Goal: Task Accomplishment & Management: Complete application form

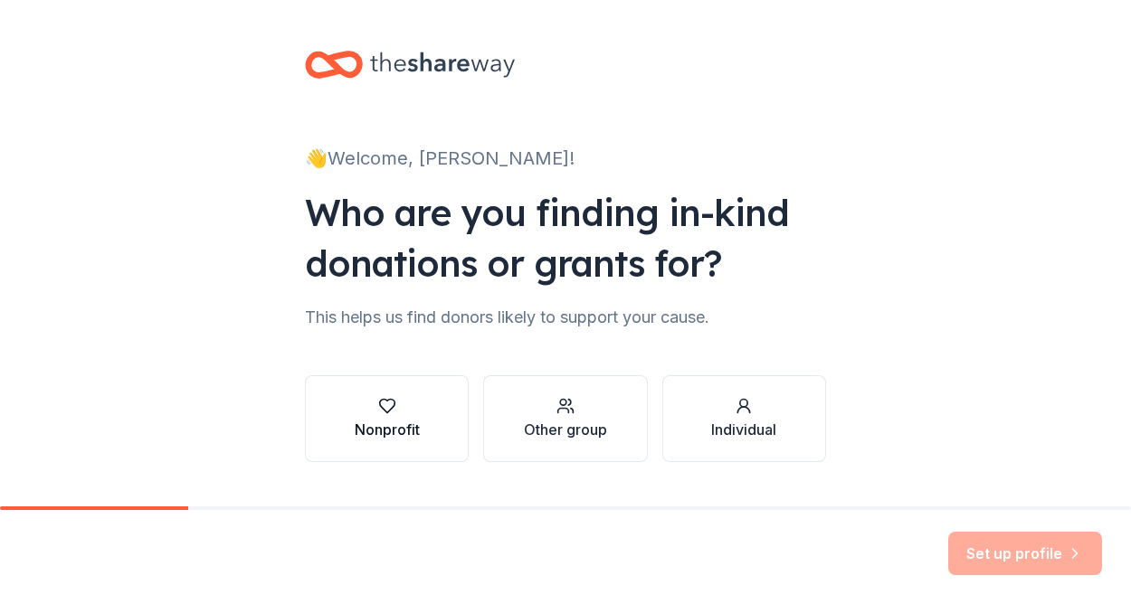
click at [409, 424] on div "Nonprofit" at bounding box center [387, 430] width 65 height 22
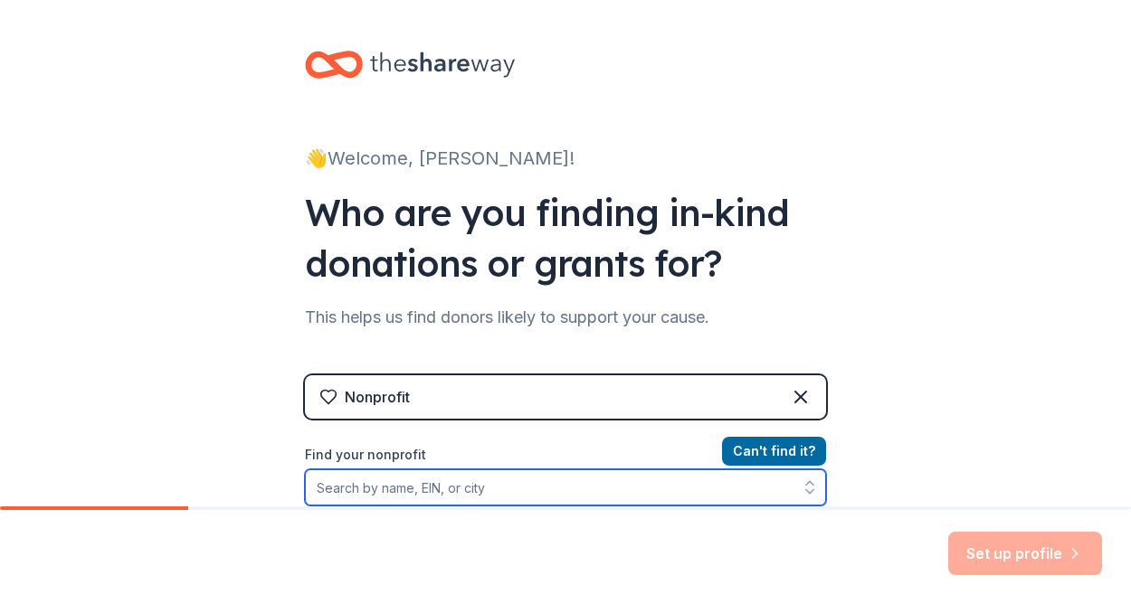
click at [429, 493] on input "Find your nonprofit" at bounding box center [565, 488] width 521 height 36
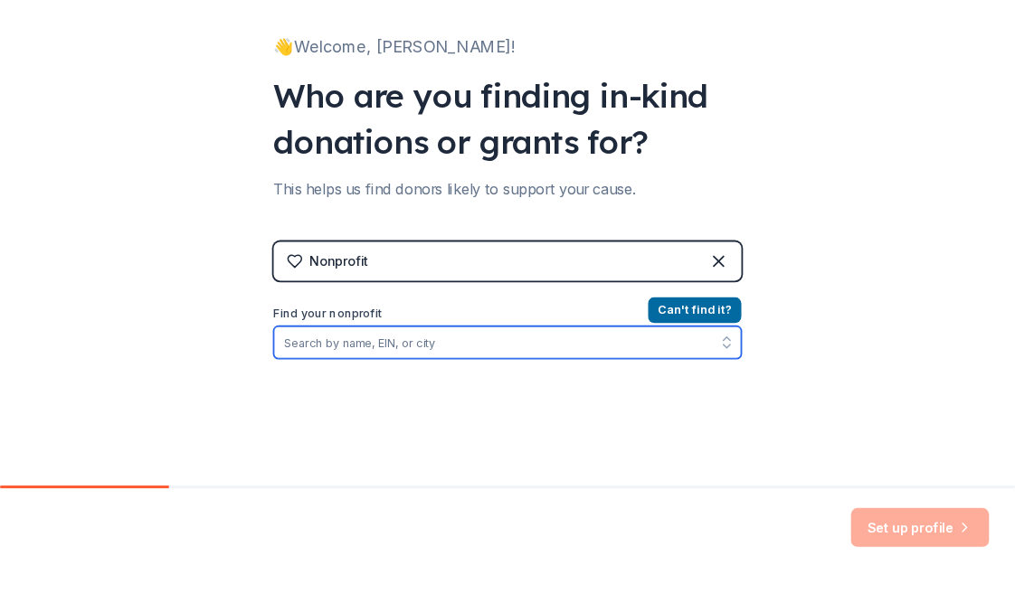
scroll to position [181, 0]
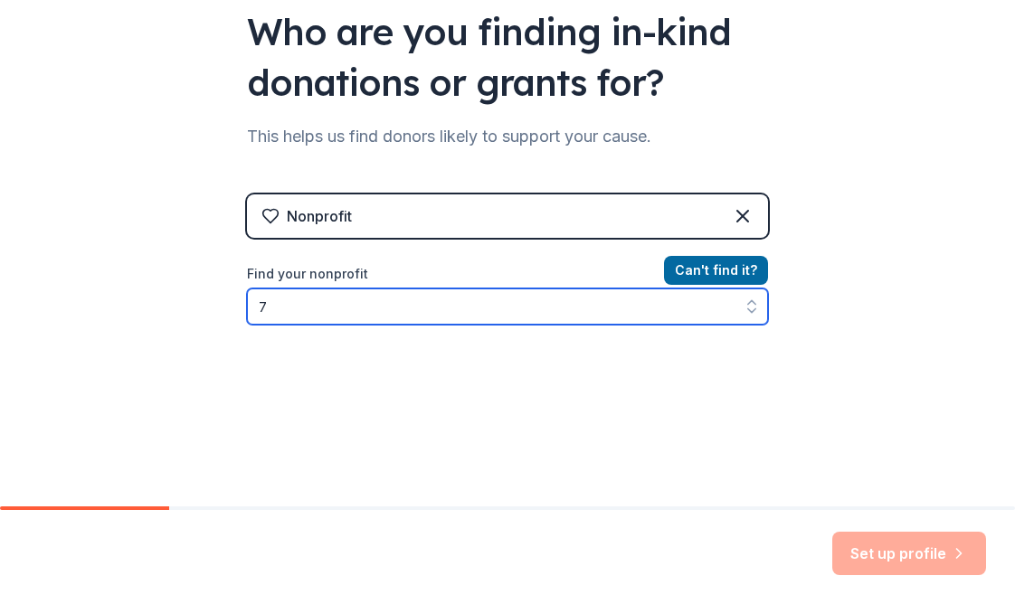
type input "74"
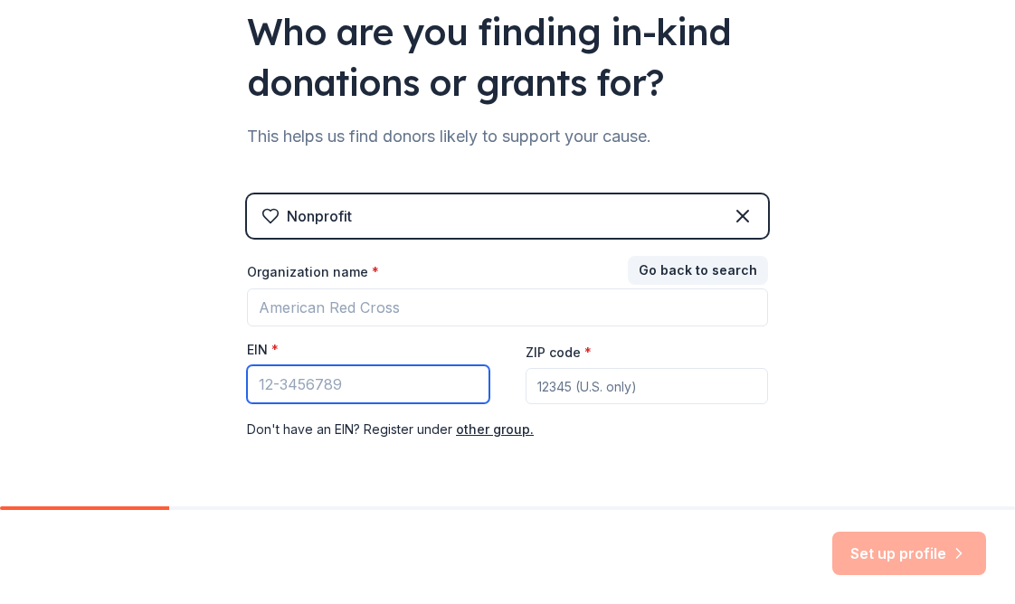
click at [314, 385] on input "EIN *" at bounding box center [368, 385] width 243 height 38
type input "[US_EMPLOYER_IDENTIFICATION_NUMBER]"
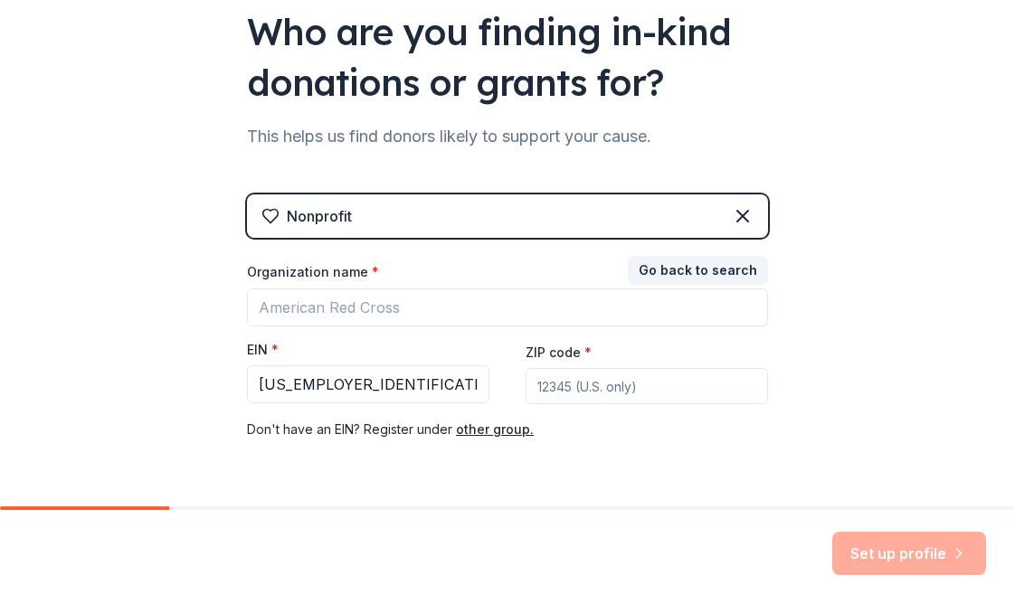
click at [586, 388] on input "ZIP code *" at bounding box center [647, 386] width 243 height 36
type input "78501"
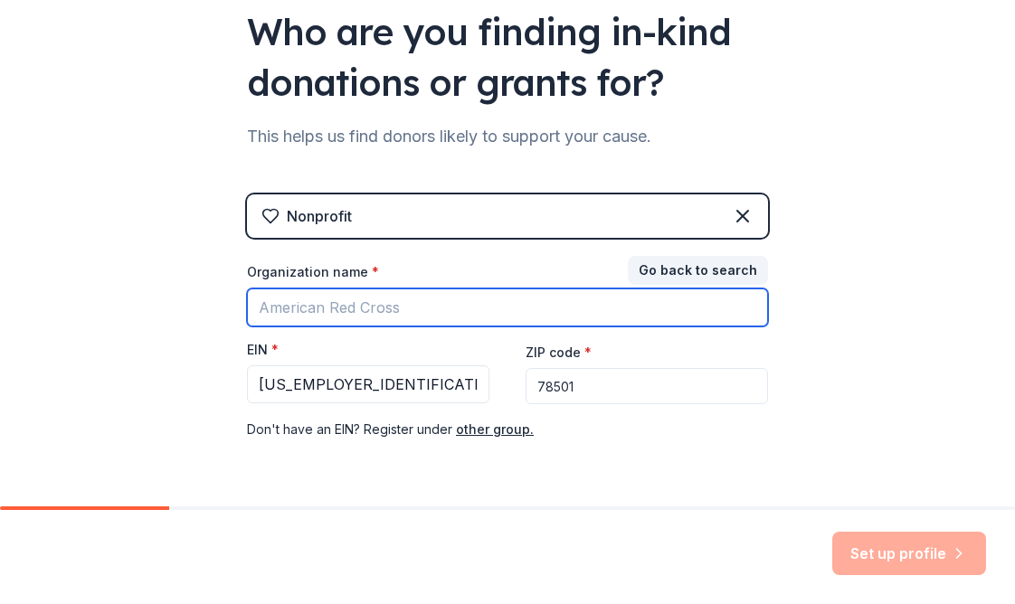
click at [371, 309] on input "Organization name *" at bounding box center [507, 308] width 521 height 38
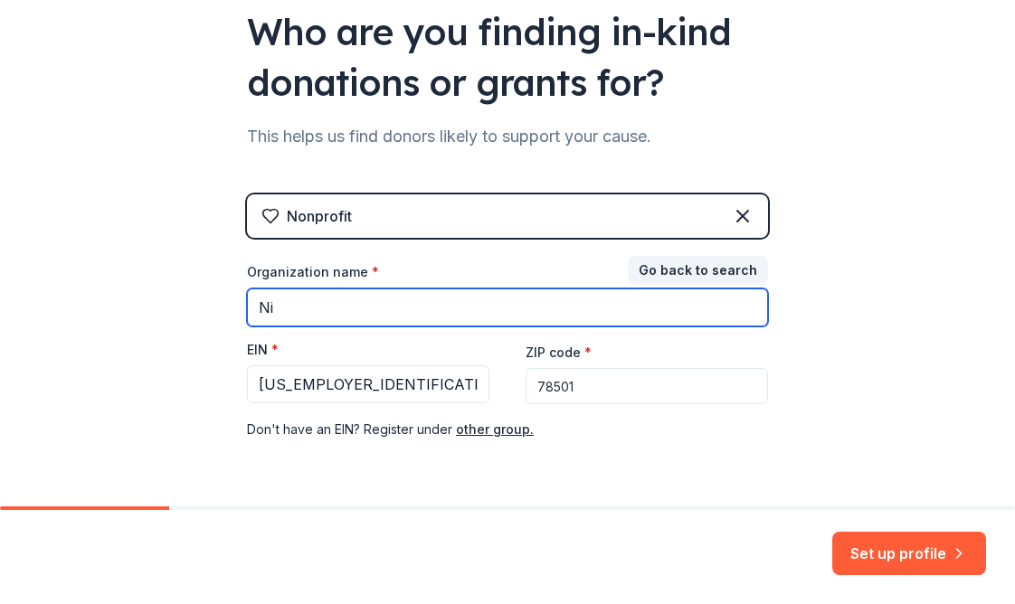
type input "N"
type input "m"
drag, startPoint x: 412, startPoint y: 306, endPoint x: 311, endPoint y: 312, distance: 100.6
click at [315, 311] on input "McAllen ISD [PERSON_NAME]" at bounding box center [507, 308] width 521 height 38
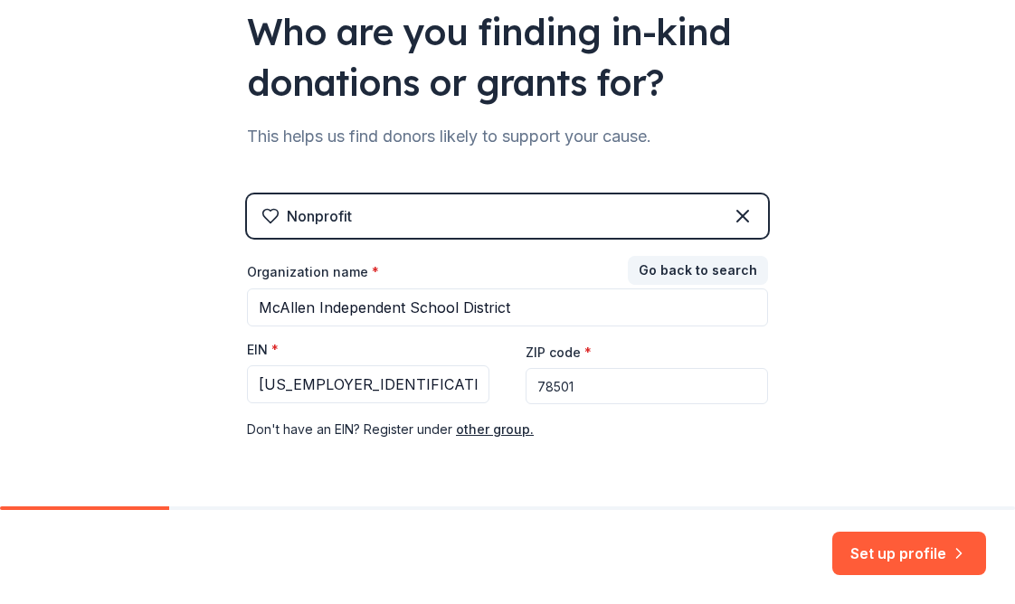
click at [785, 362] on div "👋 Welcome, [PERSON_NAME]! Who are you finding in-kind donations or grants for? …" at bounding box center [507, 191] width 579 height 745
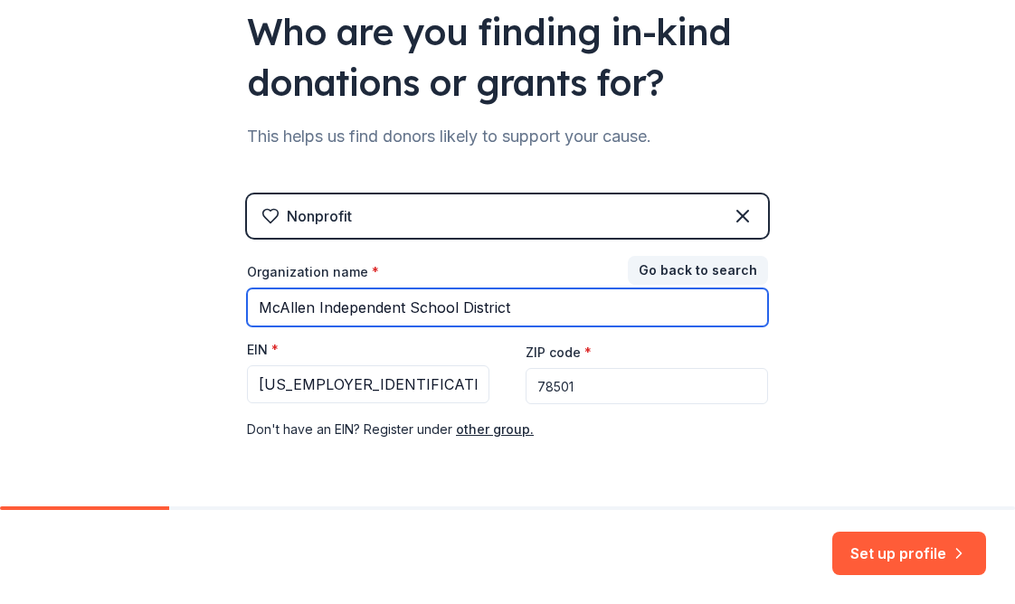
click at [539, 309] on input "McAllen Independent School District" at bounding box center [507, 308] width 521 height 38
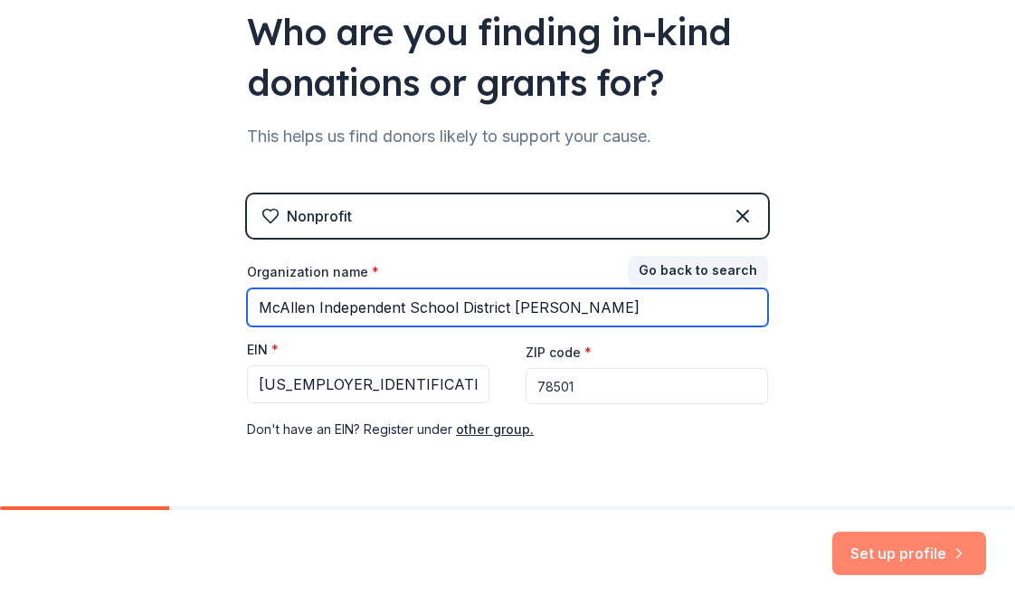
type input "McAllen Independent School District [PERSON_NAME]"
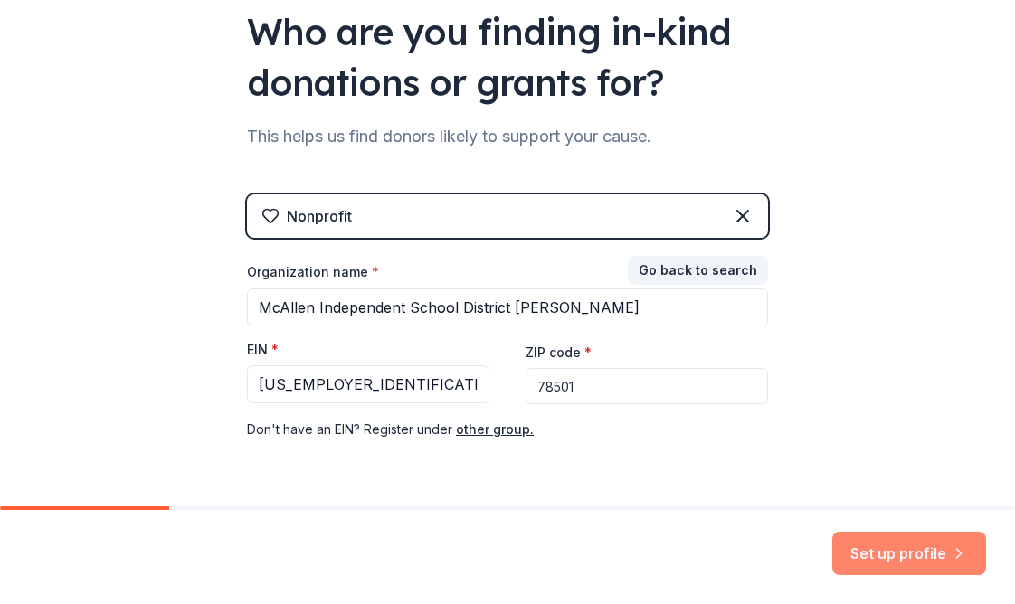
click at [881, 546] on button "Set up profile" at bounding box center [909, 553] width 154 height 43
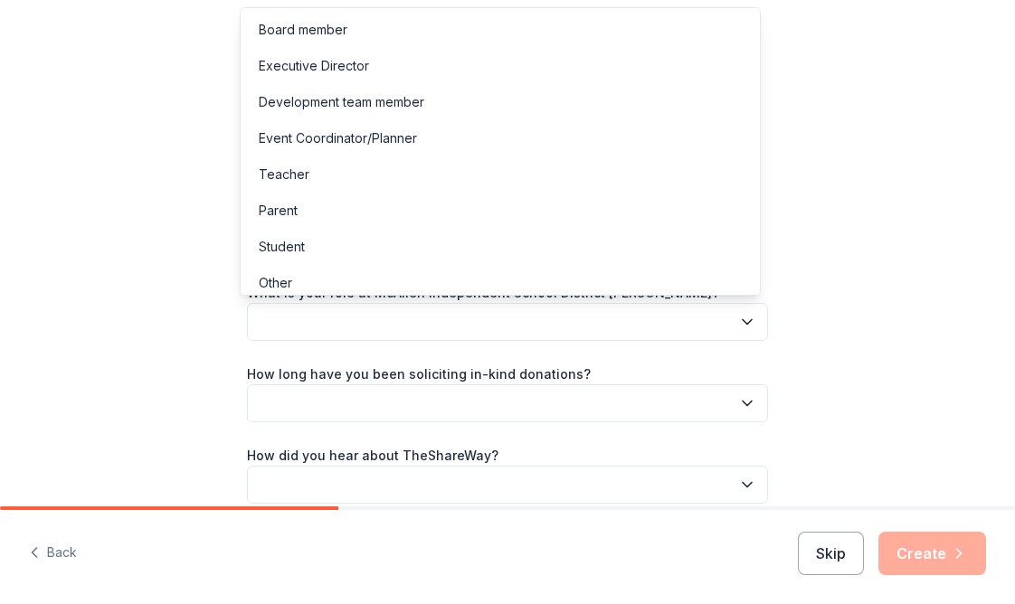
click at [646, 313] on button "button" at bounding box center [507, 322] width 521 height 38
click at [395, 176] on div "Teacher" at bounding box center [500, 175] width 512 height 36
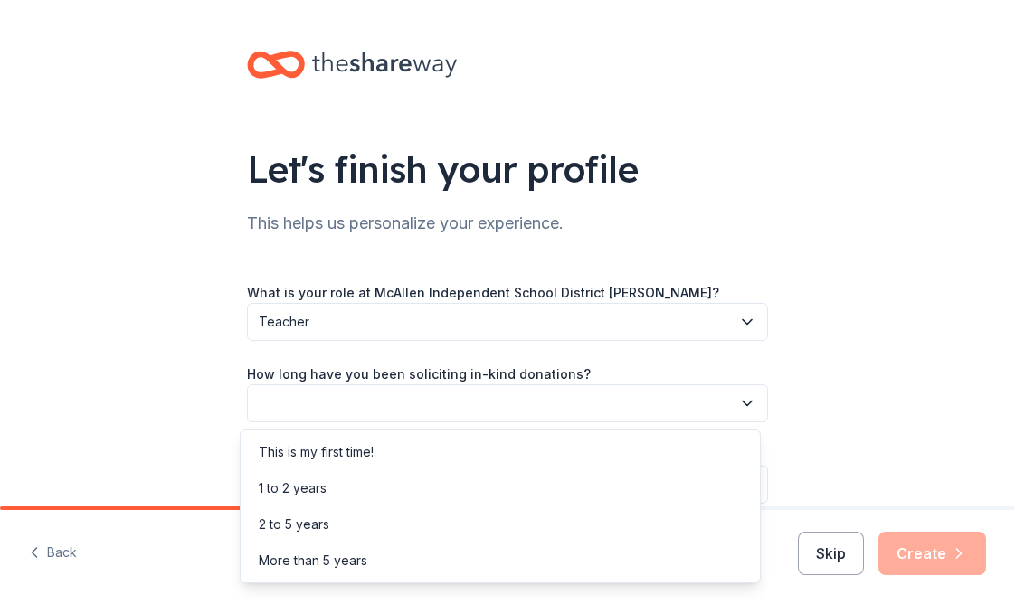
click at [459, 404] on button "button" at bounding box center [507, 404] width 521 height 38
click at [323, 454] on div "This is my first time!" at bounding box center [316, 453] width 115 height 22
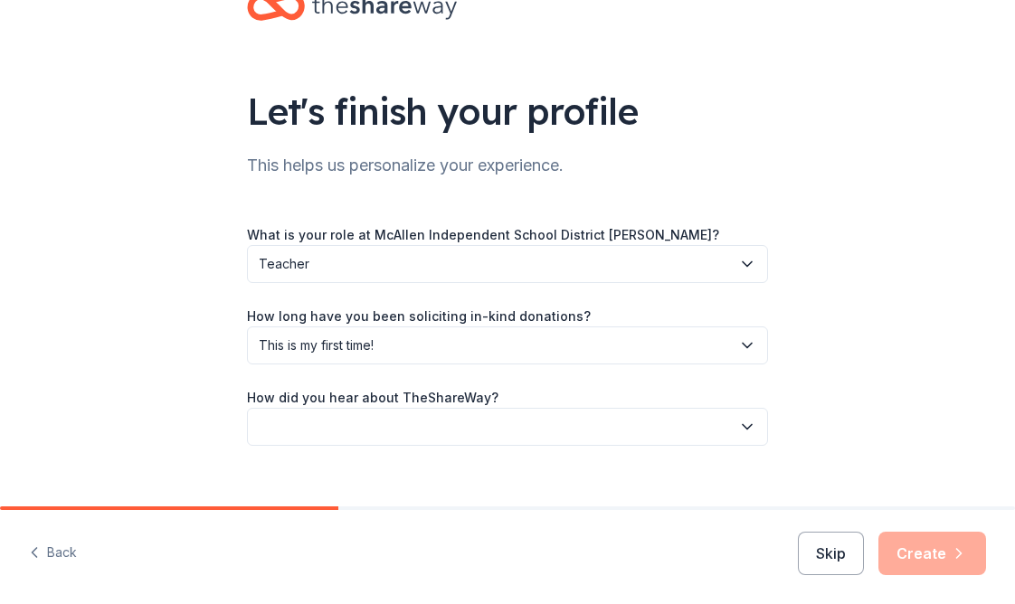
scroll to position [84, 0]
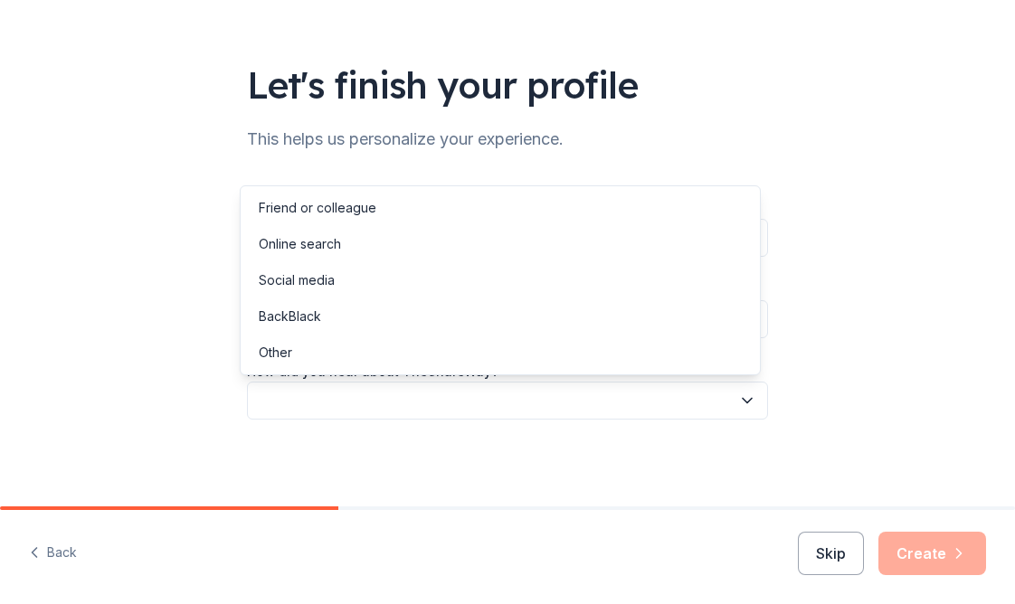
click at [413, 404] on button "button" at bounding box center [507, 401] width 521 height 38
click at [337, 247] on div "Online search" at bounding box center [300, 244] width 82 height 22
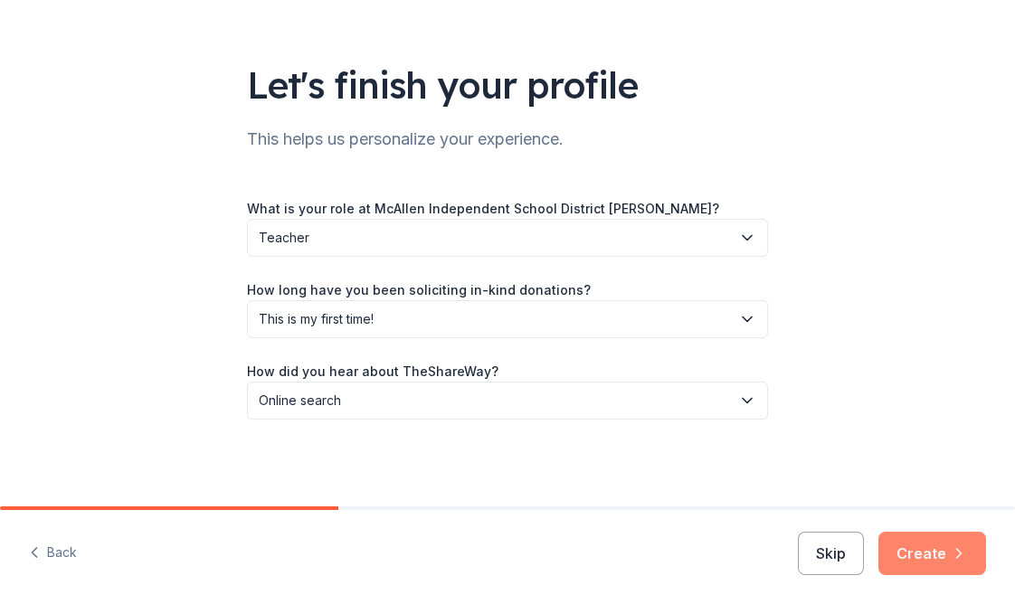
click at [921, 552] on button "Create" at bounding box center [933, 553] width 108 height 43
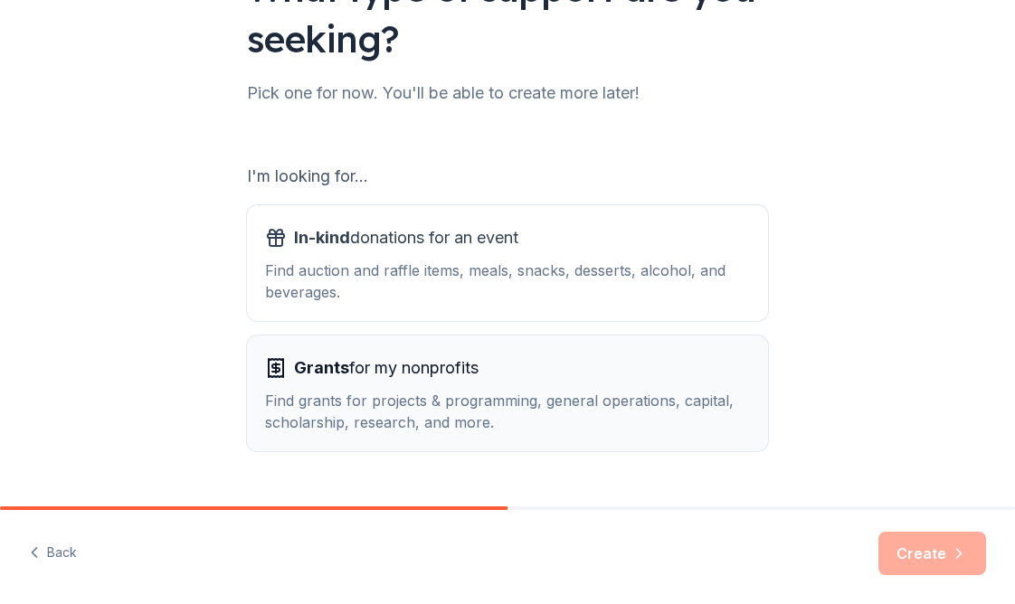
scroll to position [224, 0]
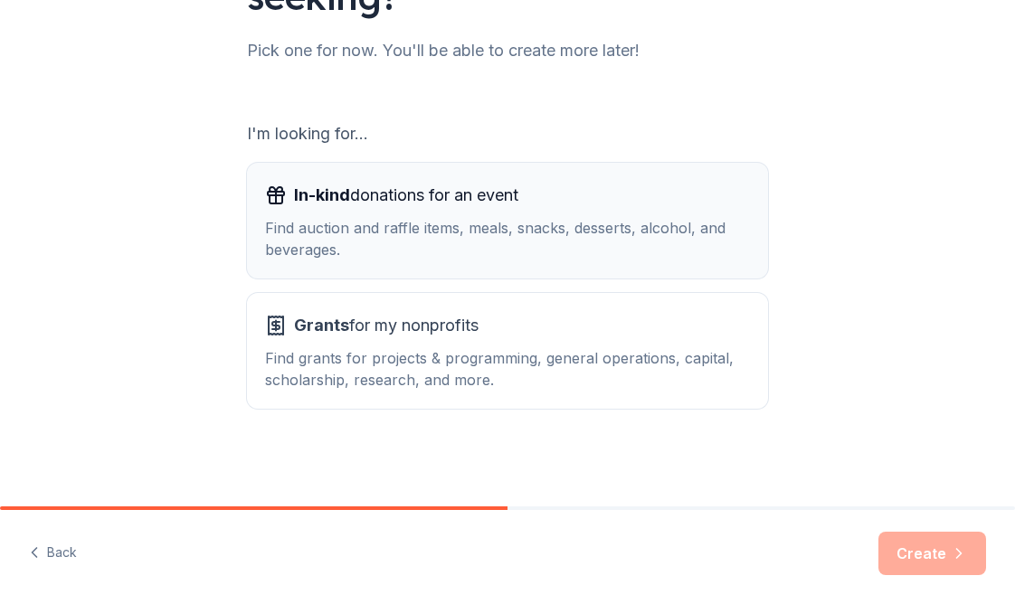
click at [509, 233] on div "Find auction and raffle items, meals, snacks, desserts, alcohol, and beverages." at bounding box center [507, 238] width 485 height 43
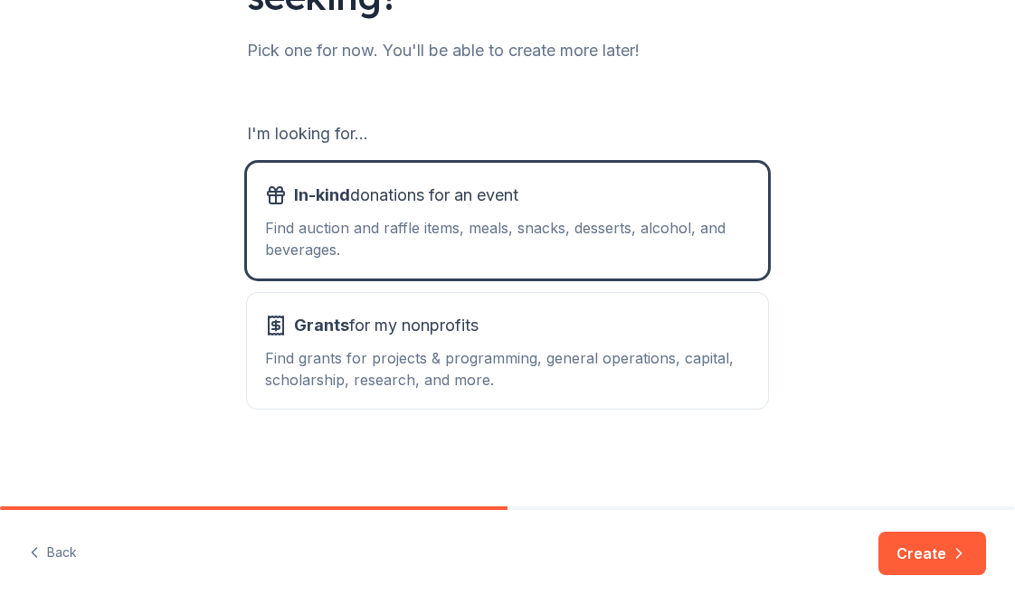
click at [938, 551] on button "Create" at bounding box center [933, 553] width 108 height 43
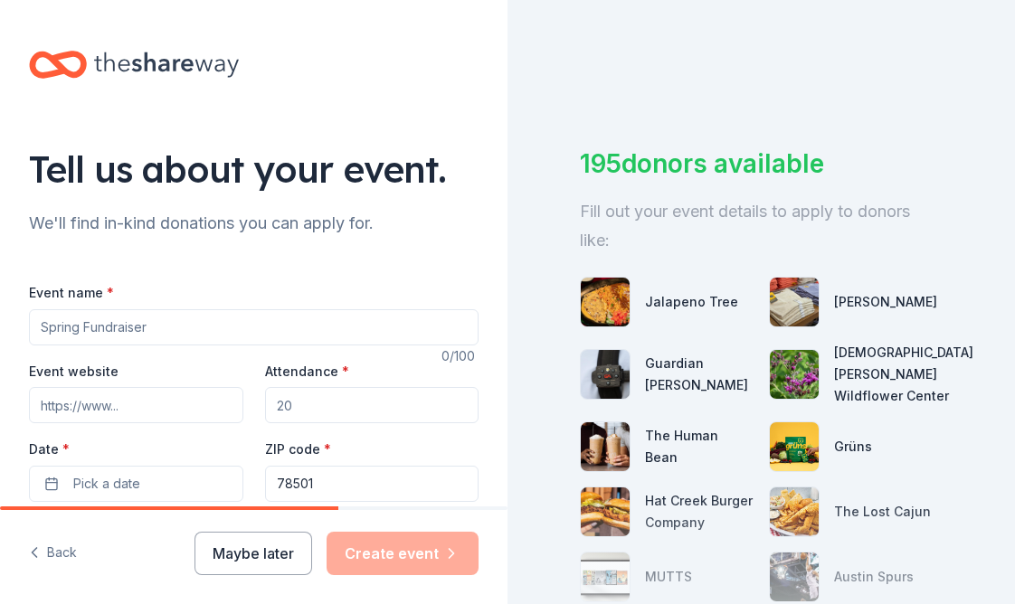
click at [134, 327] on input "Event name *" at bounding box center [254, 327] width 450 height 36
type input "b"
type input "Buring of the W Ceremony"
click at [147, 406] on input "Event website" at bounding box center [136, 405] width 214 height 36
paste input "[URL][PERSON_NAME][DOMAIN_NAME]"
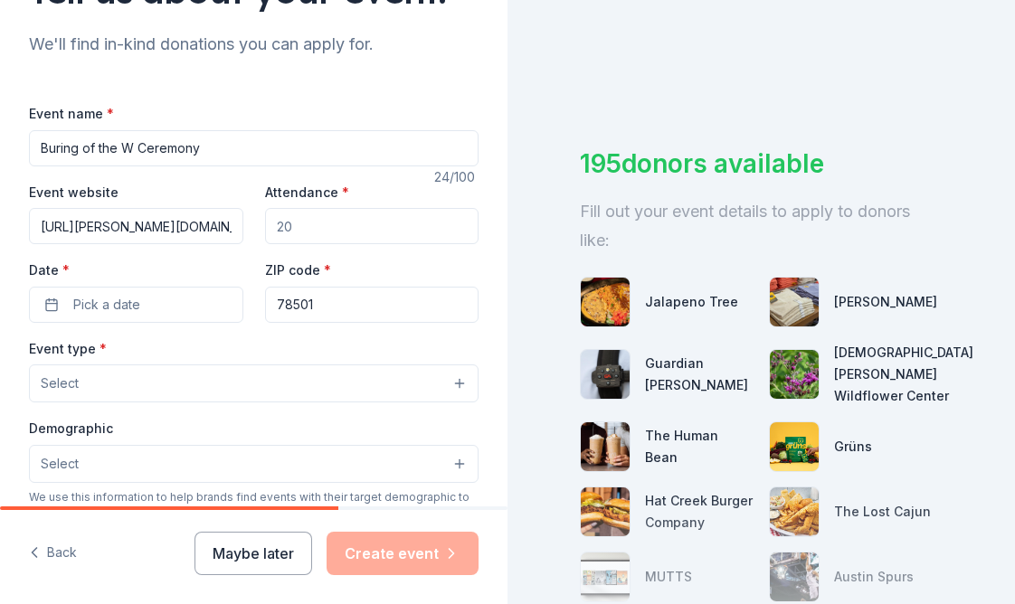
scroll to position [181, 0]
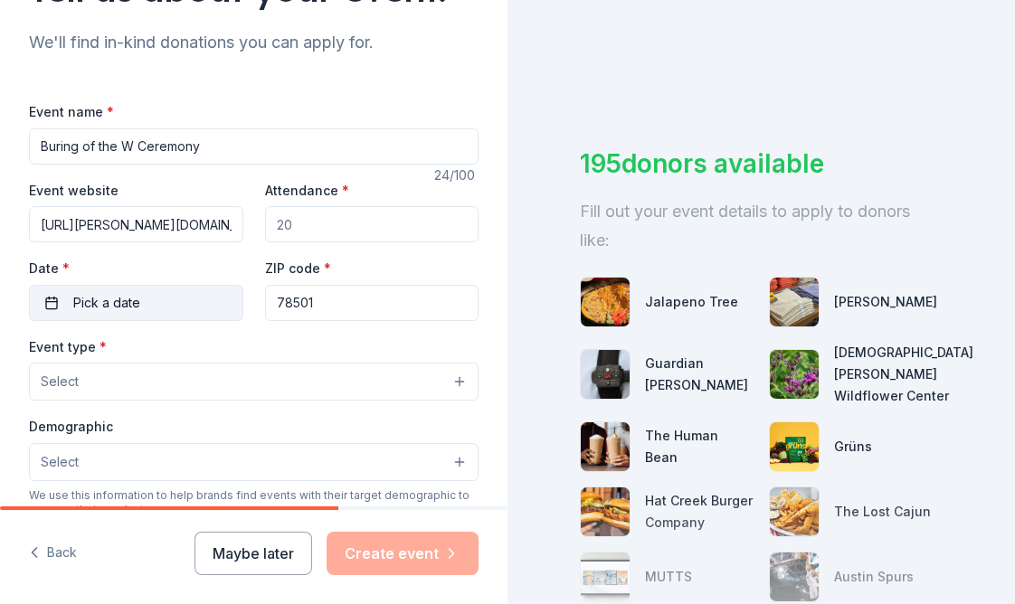
type input "[URL][PERSON_NAME][DOMAIN_NAME]"
click at [165, 305] on button "Pick a date" at bounding box center [136, 303] width 214 height 36
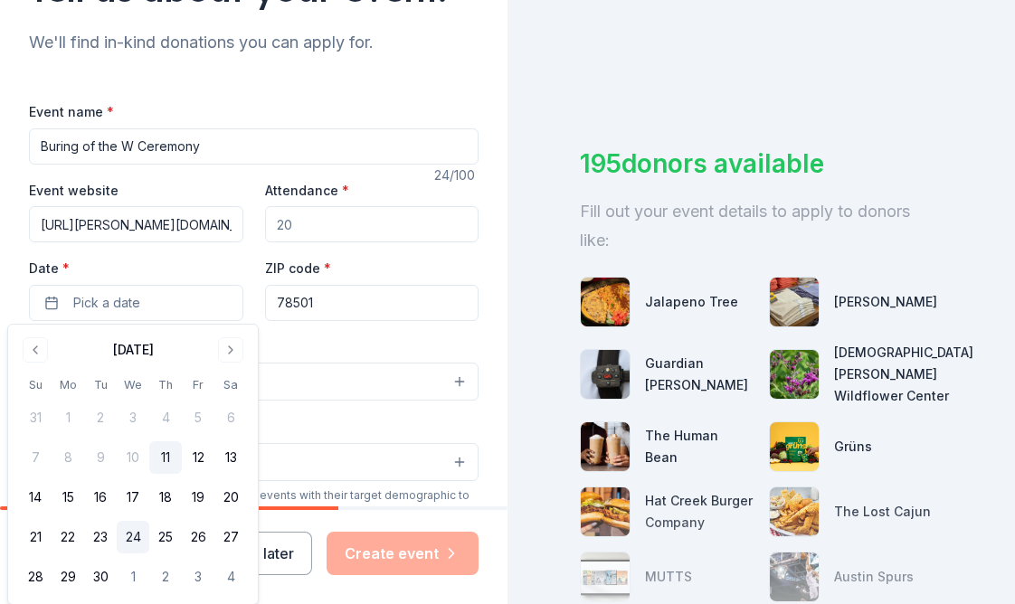
click at [135, 539] on button "24" at bounding box center [133, 537] width 33 height 33
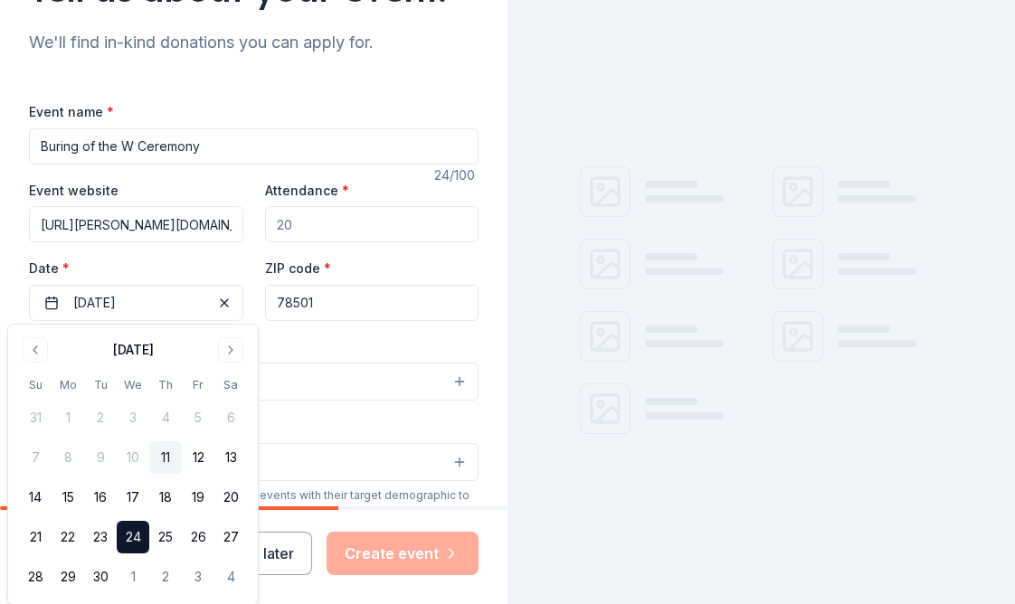
click at [338, 302] on input "78501" at bounding box center [372, 303] width 214 height 36
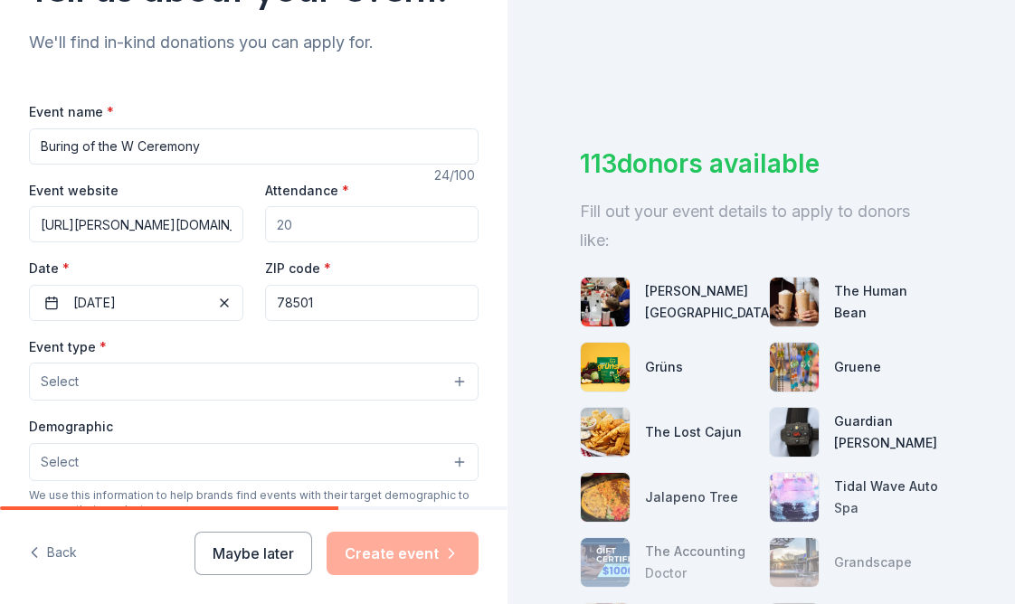
click at [206, 379] on button "Select" at bounding box center [254, 382] width 450 height 38
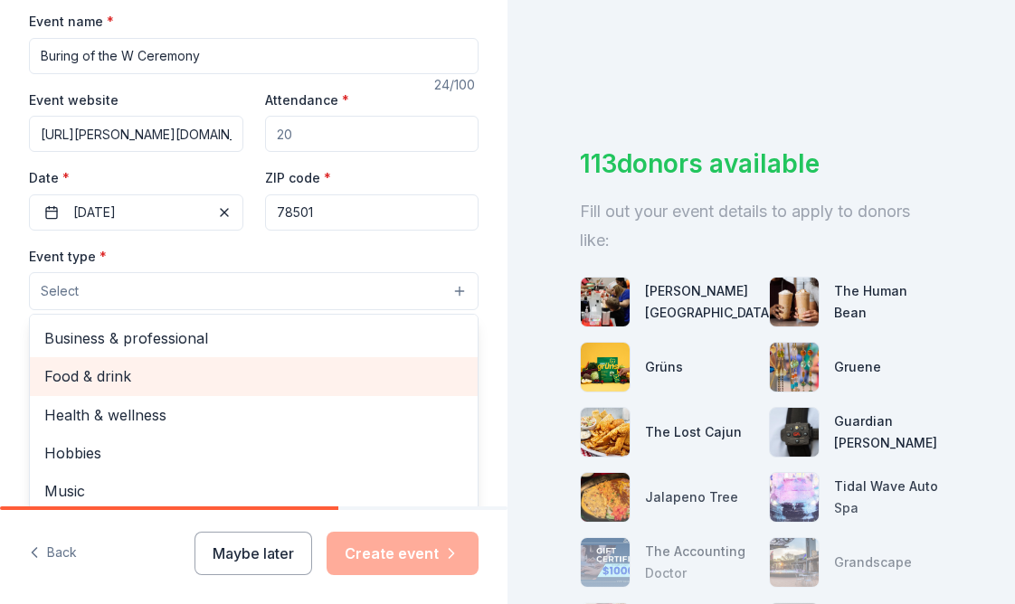
scroll to position [60, 0]
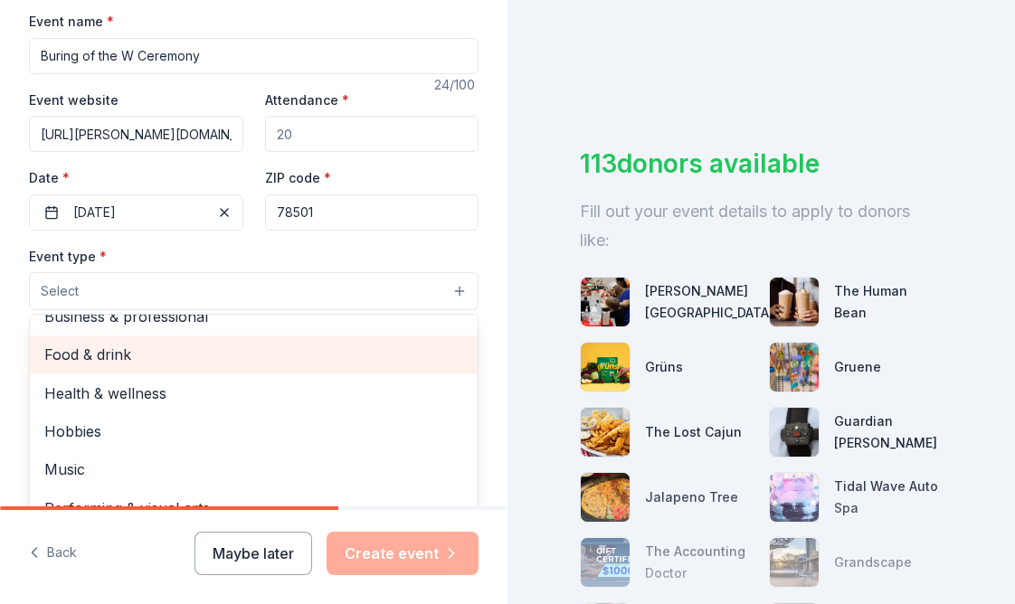
click at [139, 353] on span "Food & drink" at bounding box center [253, 355] width 419 height 24
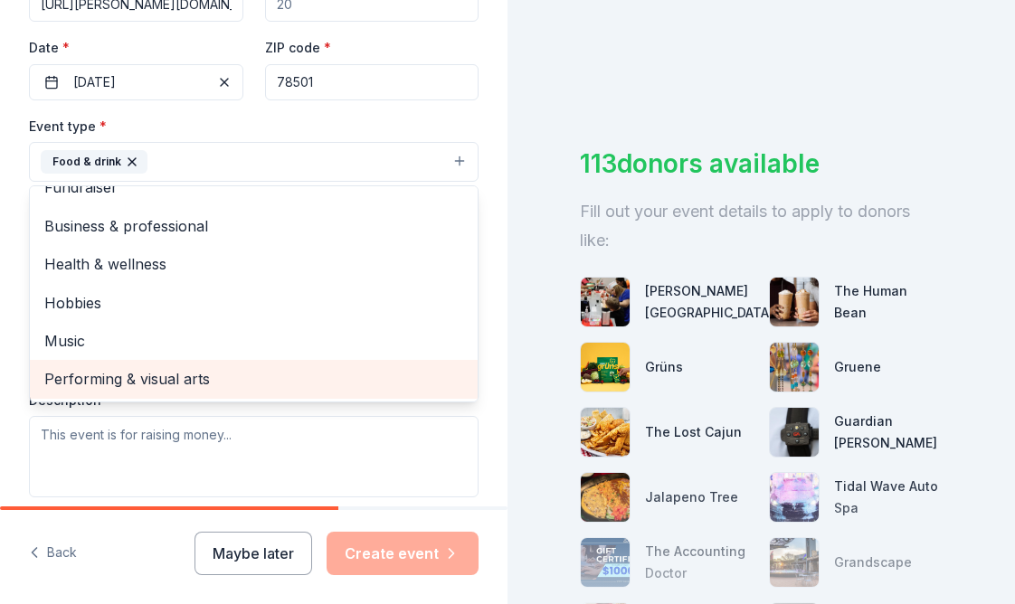
scroll to position [452, 0]
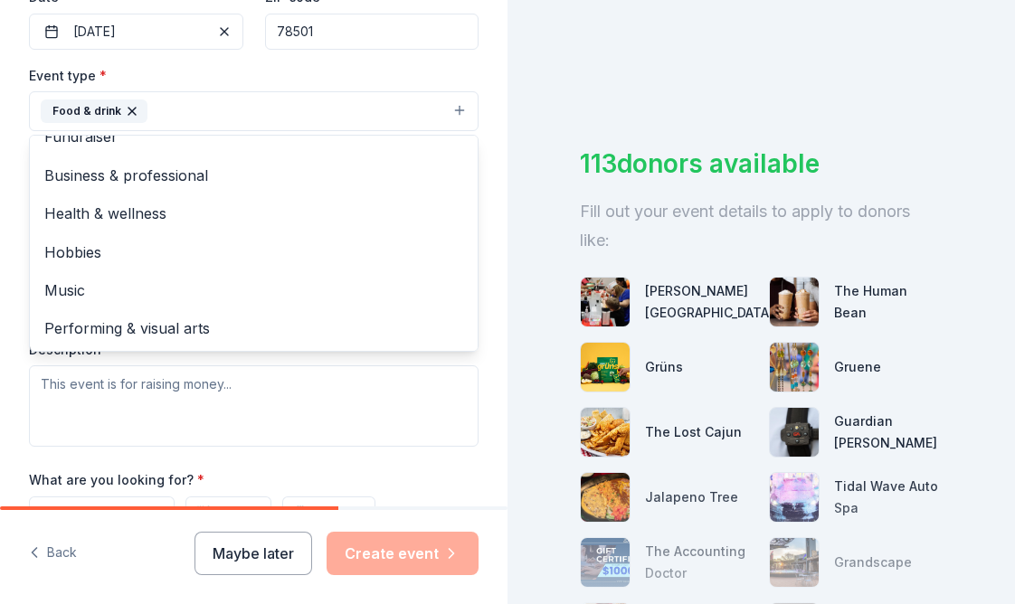
click at [472, 375] on div "Tell us about your event. We'll find in-kind donations you can apply for. Event…" at bounding box center [254, 151] width 508 height 1206
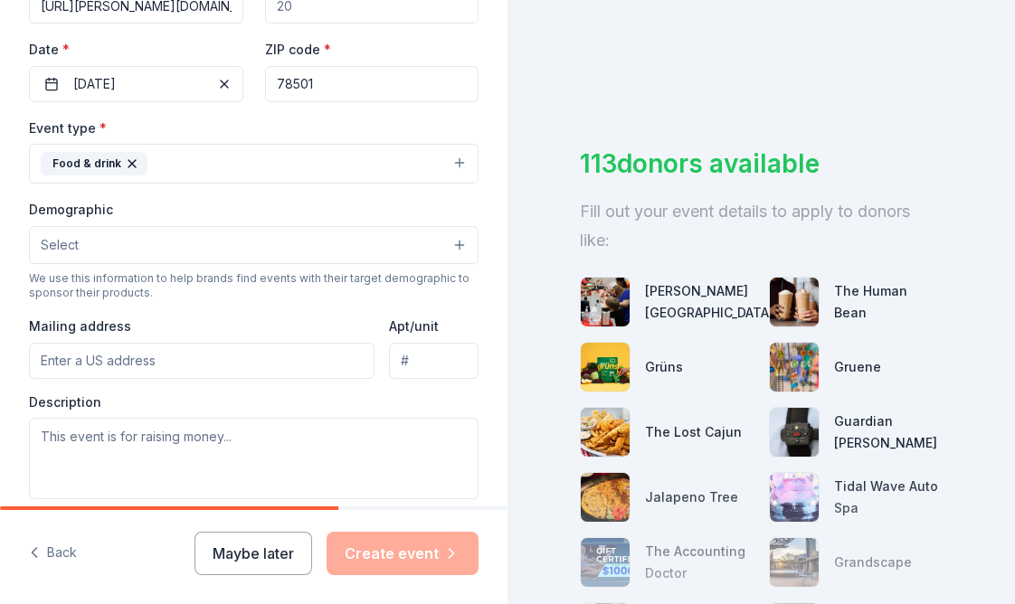
scroll to position [362, 0]
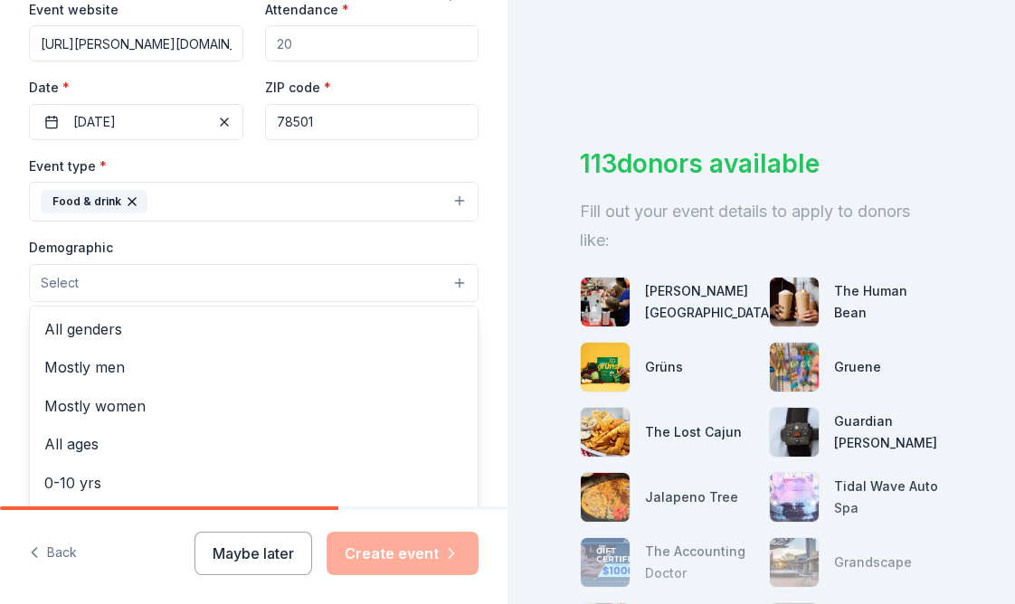
click at [134, 284] on button "Select" at bounding box center [254, 283] width 450 height 38
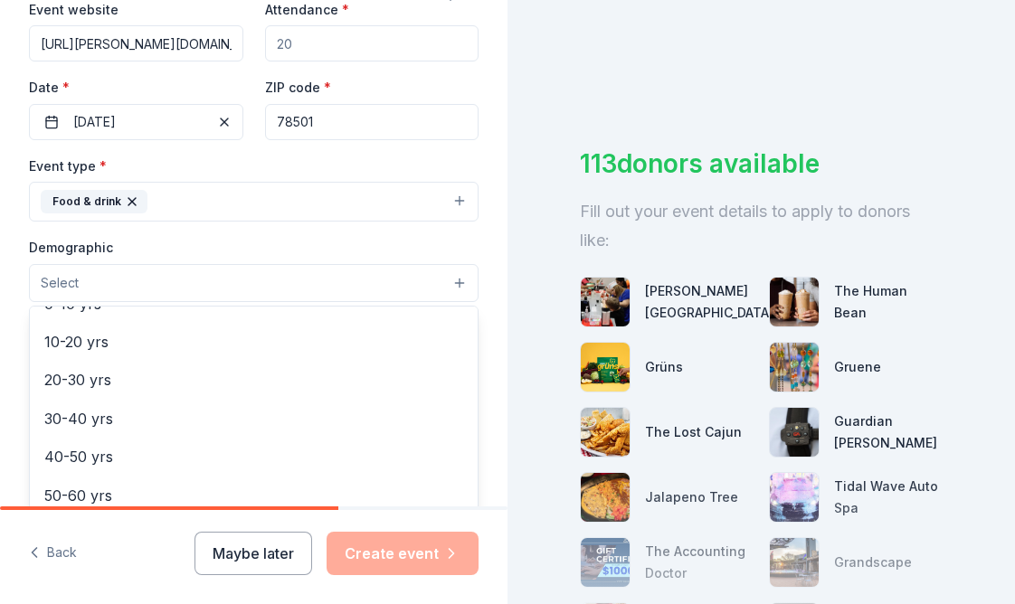
scroll to position [181, 0]
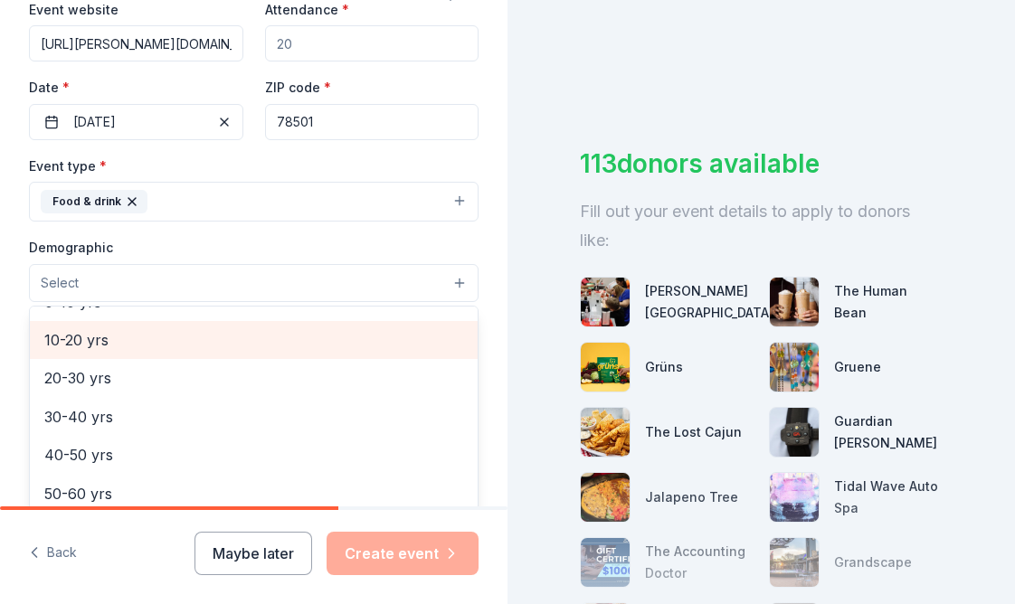
click at [105, 337] on span "10-20 yrs" at bounding box center [253, 340] width 419 height 24
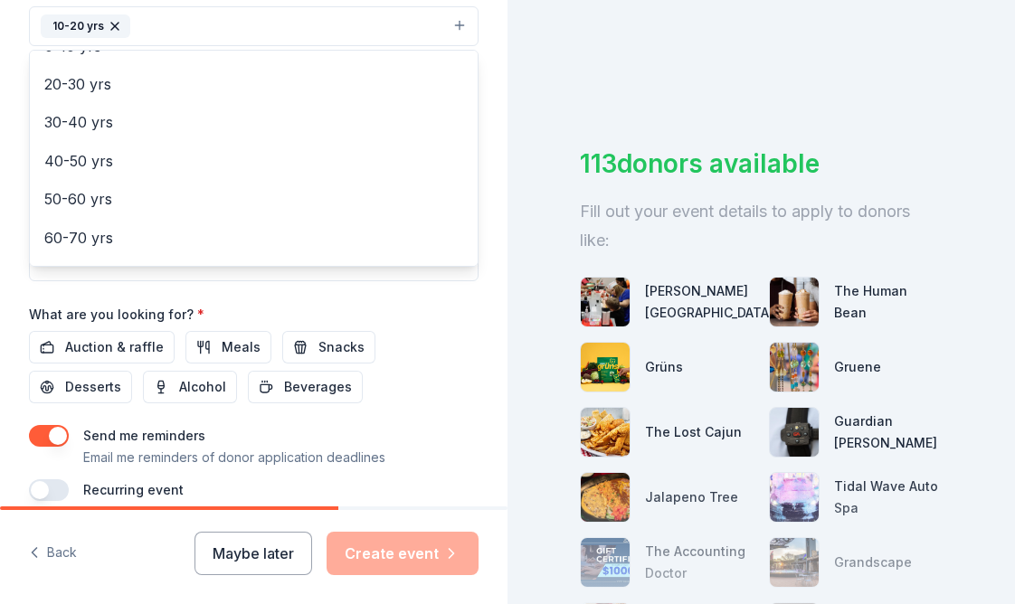
scroll to position [633, 0]
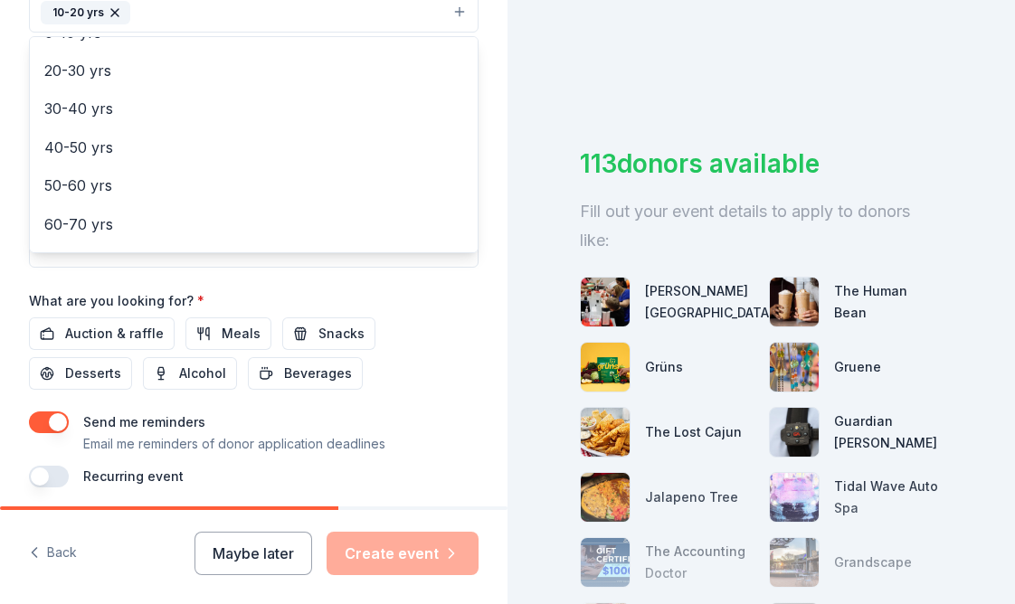
click at [230, 327] on div "Event name * Buring of the W Ceremony 24 /100 Event website [URL][PERSON_NAME][…" at bounding box center [254, 68] width 450 height 840
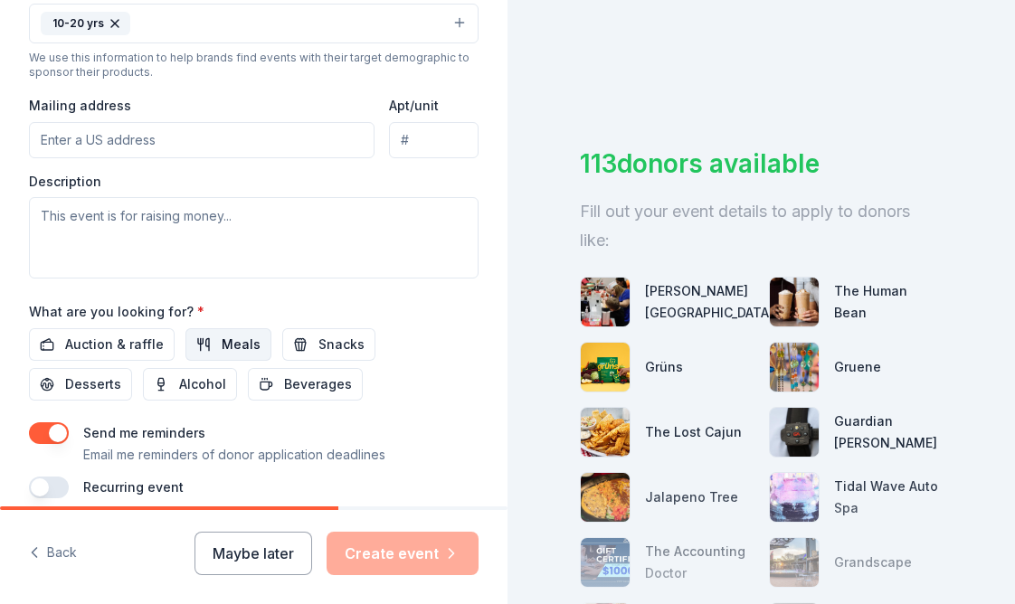
click at [229, 336] on span "Meals" at bounding box center [241, 345] width 39 height 22
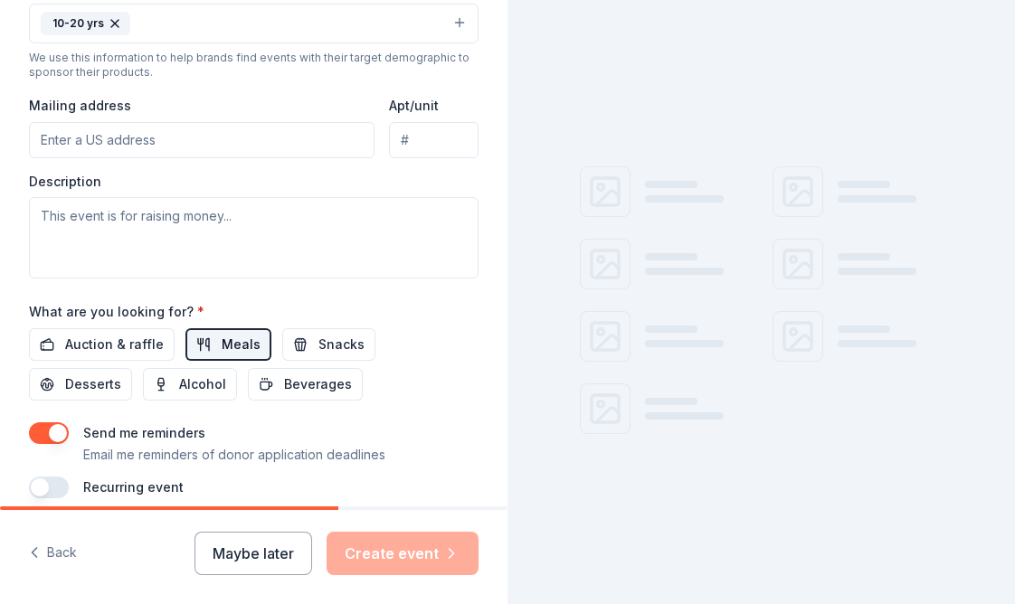
click at [231, 336] on span "Meals" at bounding box center [241, 345] width 39 height 22
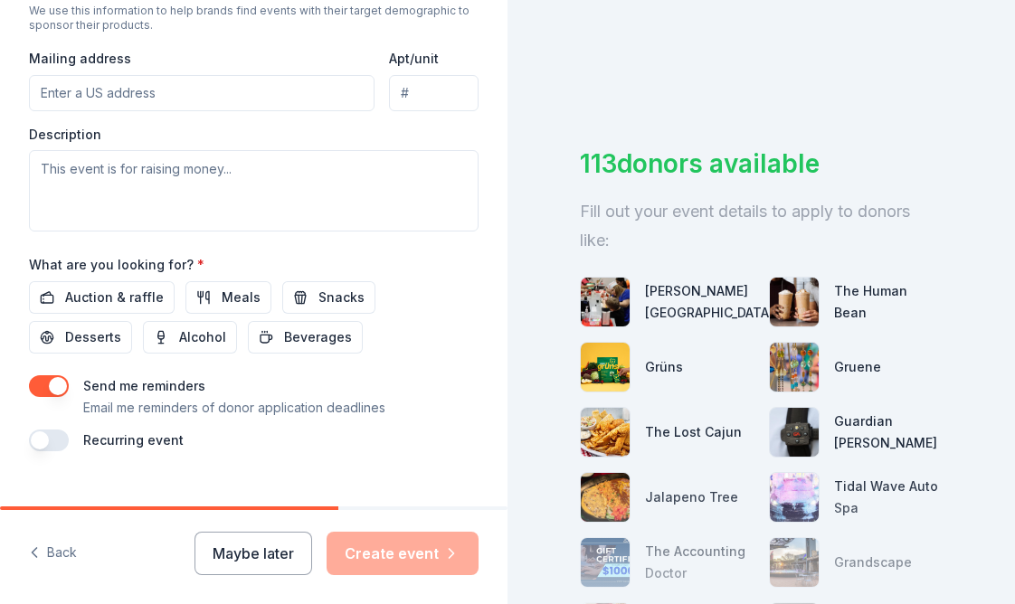
scroll to position [696, 0]
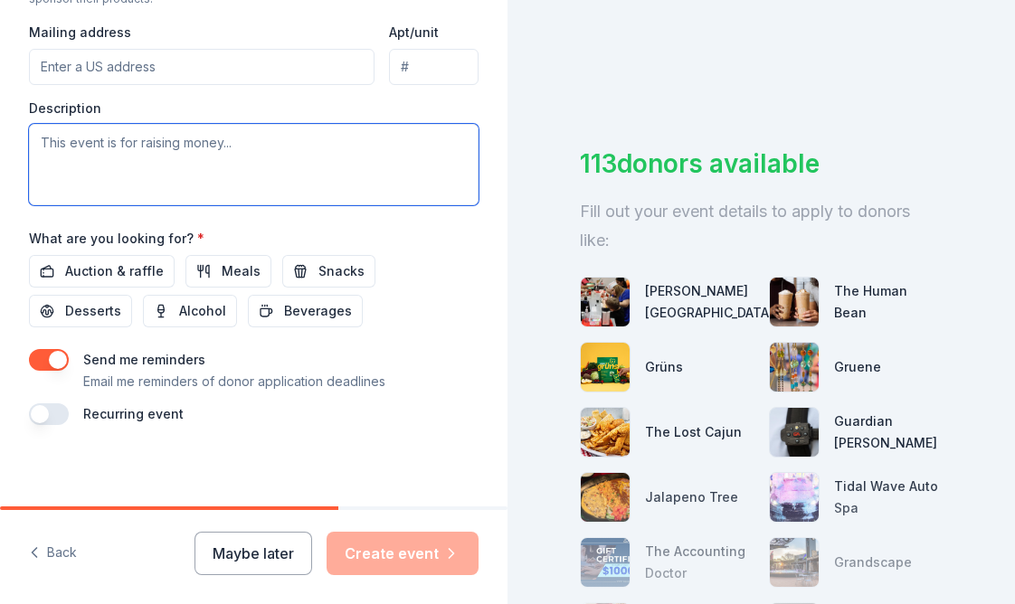
click at [179, 147] on textarea at bounding box center [254, 164] width 450 height 81
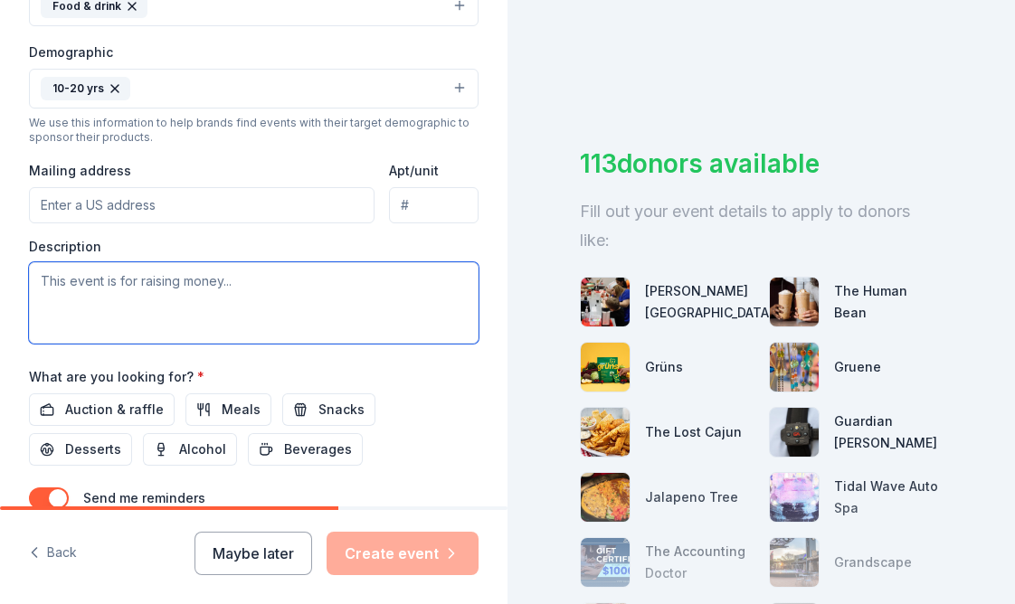
scroll to position [515, 0]
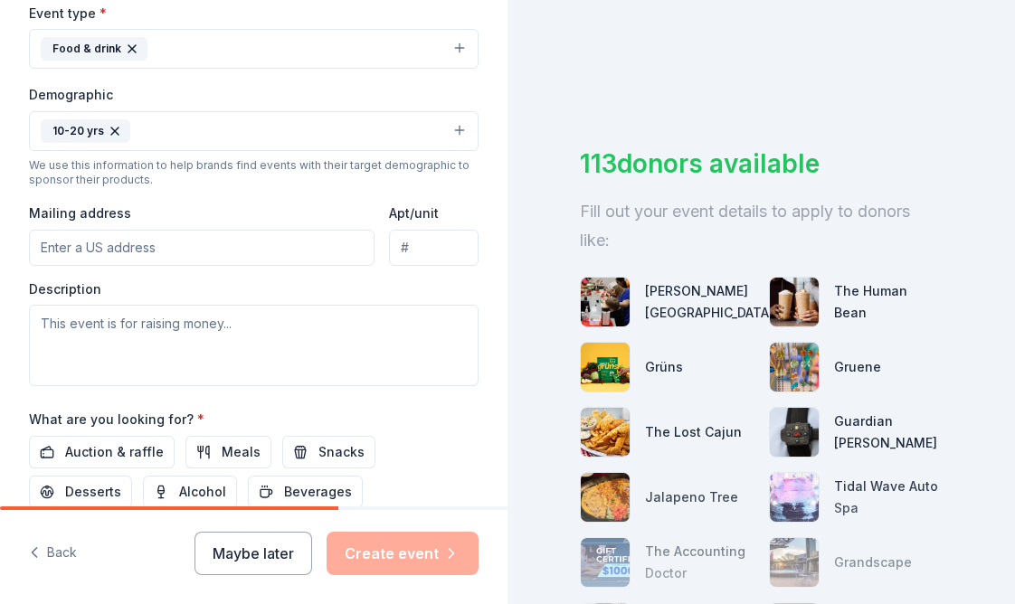
click at [110, 249] on input "Mailing address" at bounding box center [202, 248] width 346 height 36
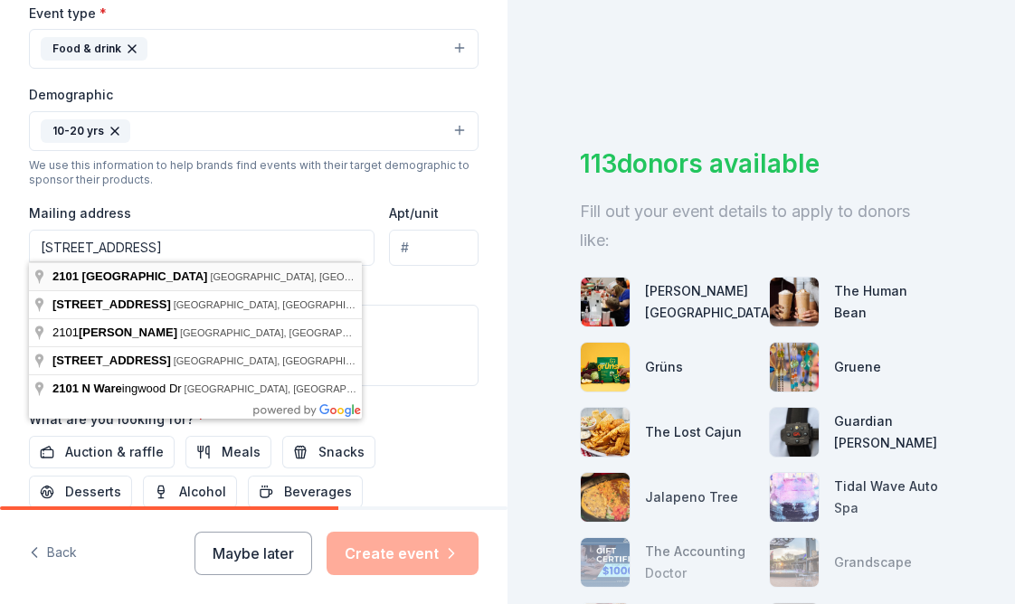
type input "[STREET_ADDRESS]"
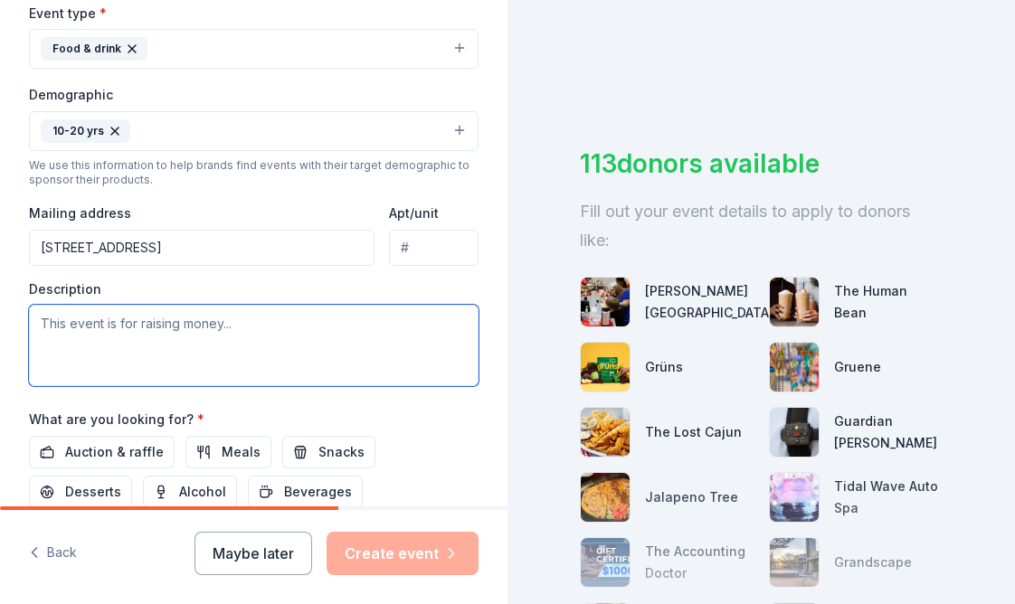
click at [141, 330] on textarea at bounding box center [254, 345] width 450 height 81
click at [177, 313] on textarea "We will be having a" at bounding box center [254, 345] width 450 height 81
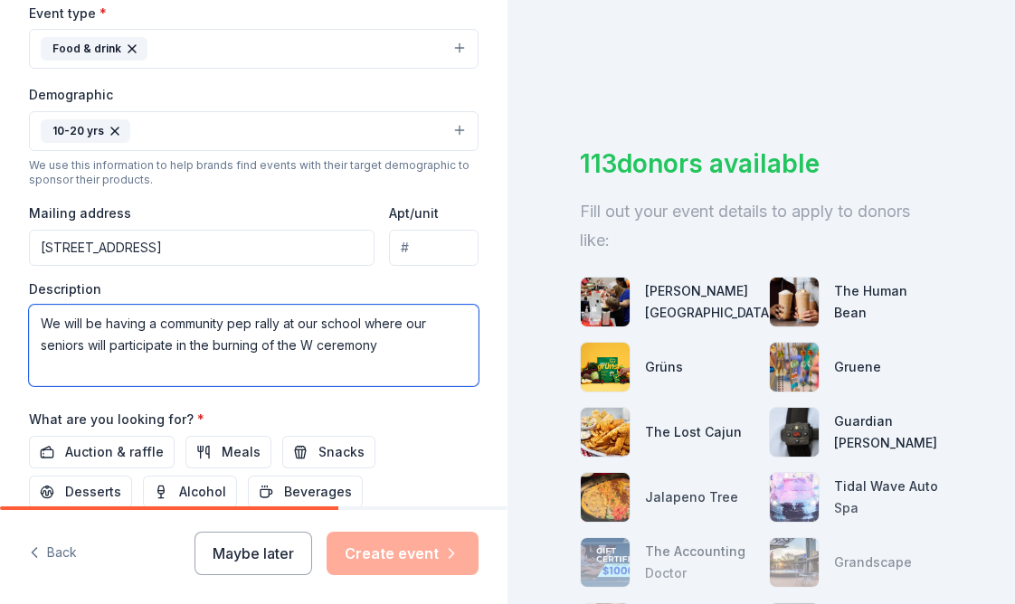
click at [352, 318] on textarea "We will be having a community pep rally at our school where our seniors will pa…" at bounding box center [254, 345] width 450 height 81
click at [353, 318] on textarea "We will be having a community pep rally at our school where our seniors will pa…" at bounding box center [254, 345] width 450 height 81
click at [380, 340] on textarea "We will be having a community pep rally at our school where our seniors will pa…" at bounding box center [254, 345] width 450 height 81
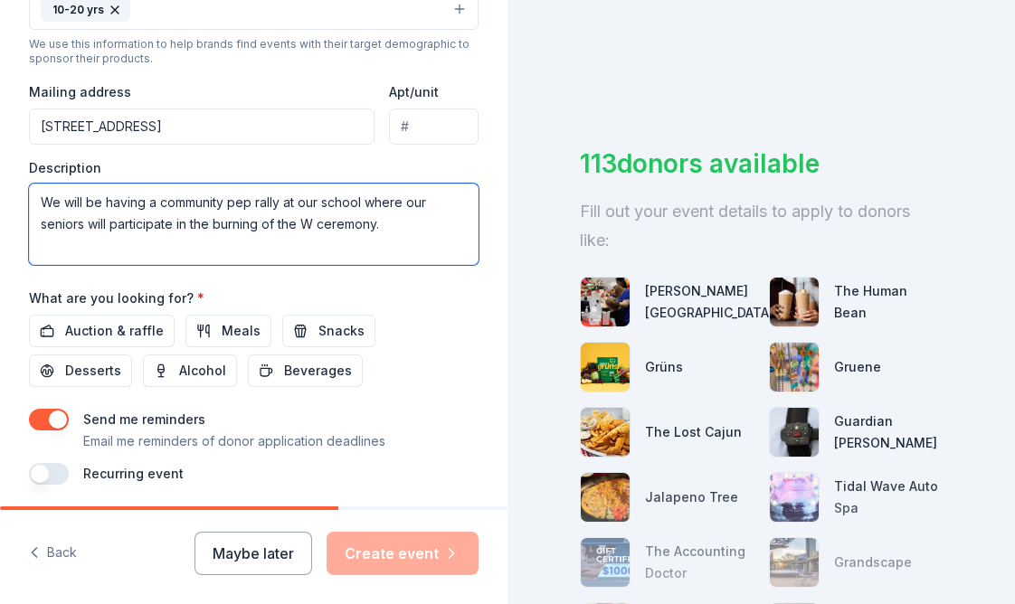
scroll to position [696, 0]
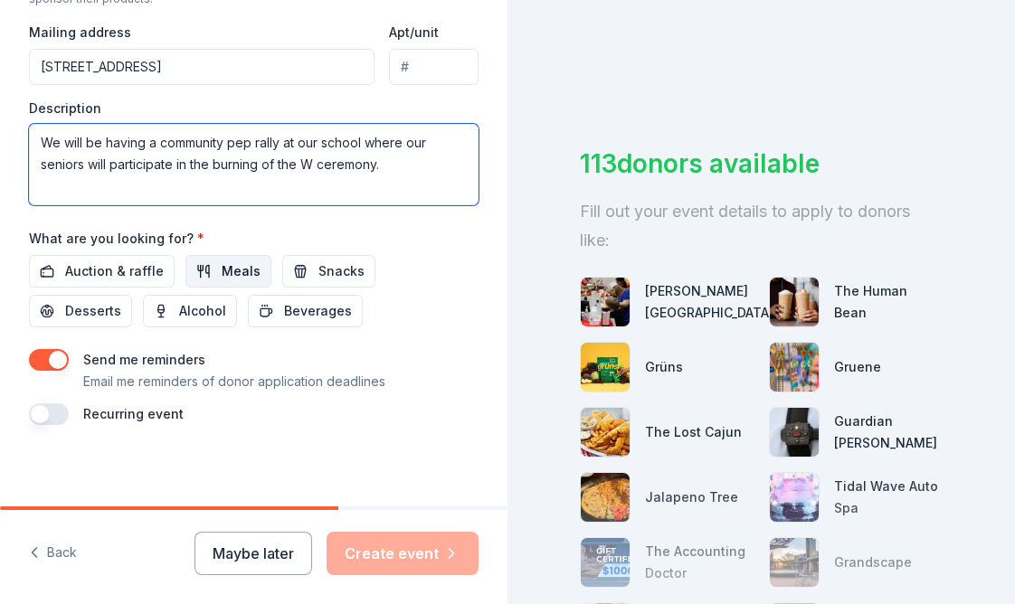
type textarea "We will be having a community pep rally at our school where our seniors will pa…"
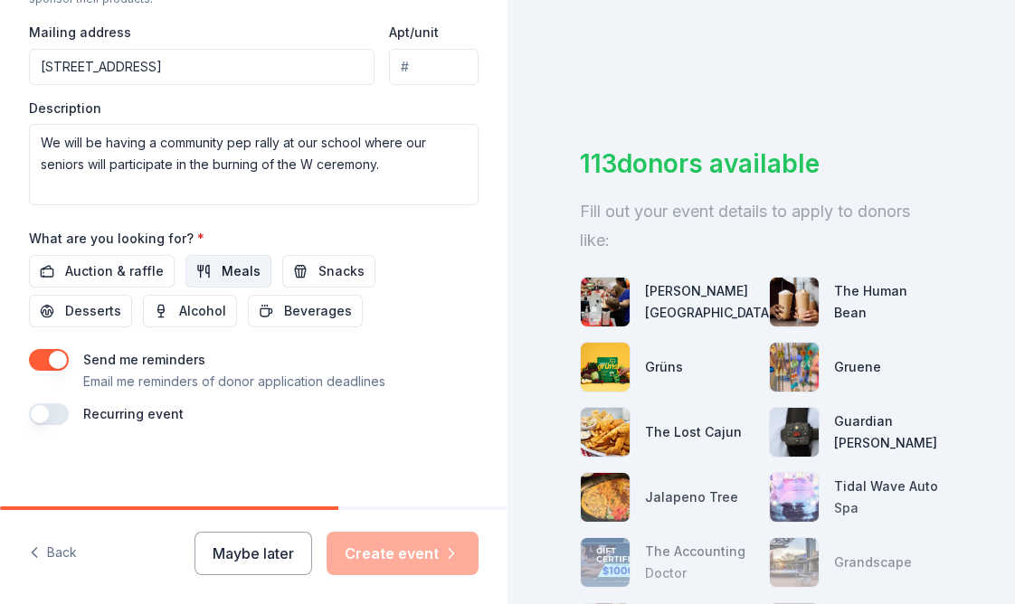
click at [235, 263] on span "Meals" at bounding box center [241, 272] width 39 height 22
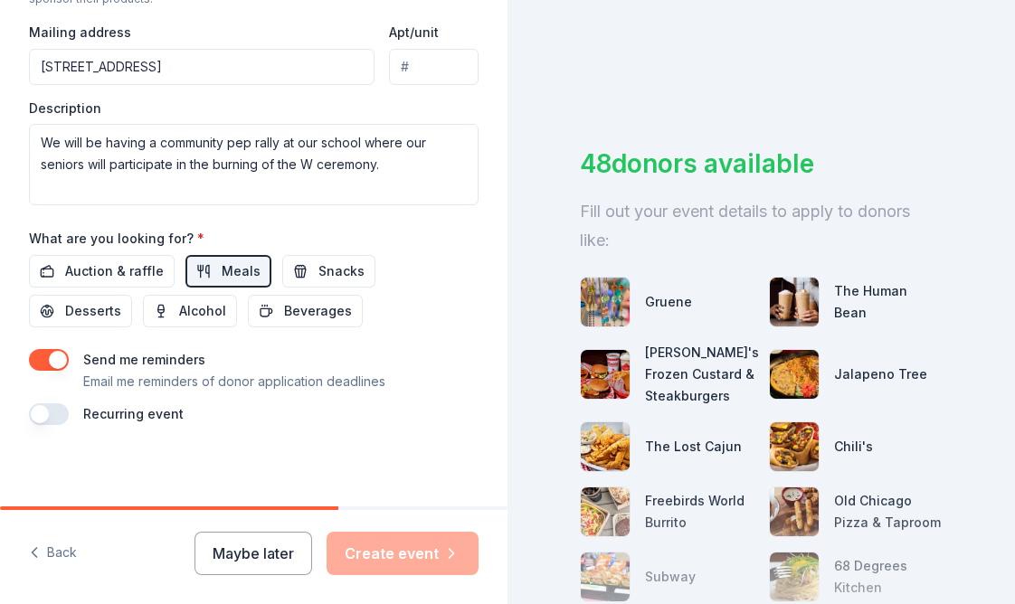
click at [62, 409] on button "button" at bounding box center [49, 415] width 40 height 22
click at [58, 410] on button "button" at bounding box center [49, 415] width 40 height 22
click at [395, 558] on div "Maybe later Create event" at bounding box center [337, 553] width 284 height 43
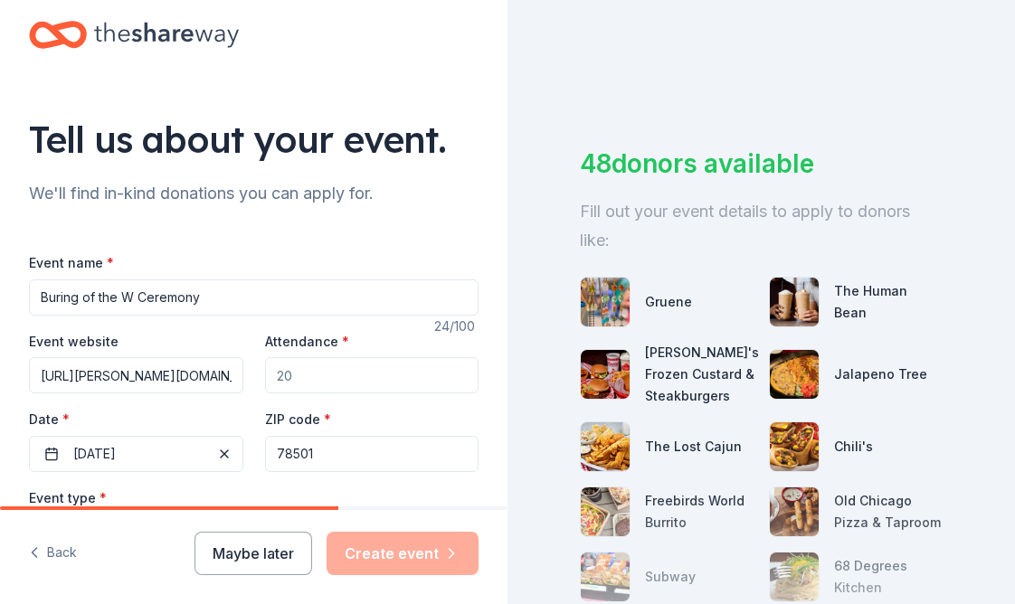
scroll to position [0, 0]
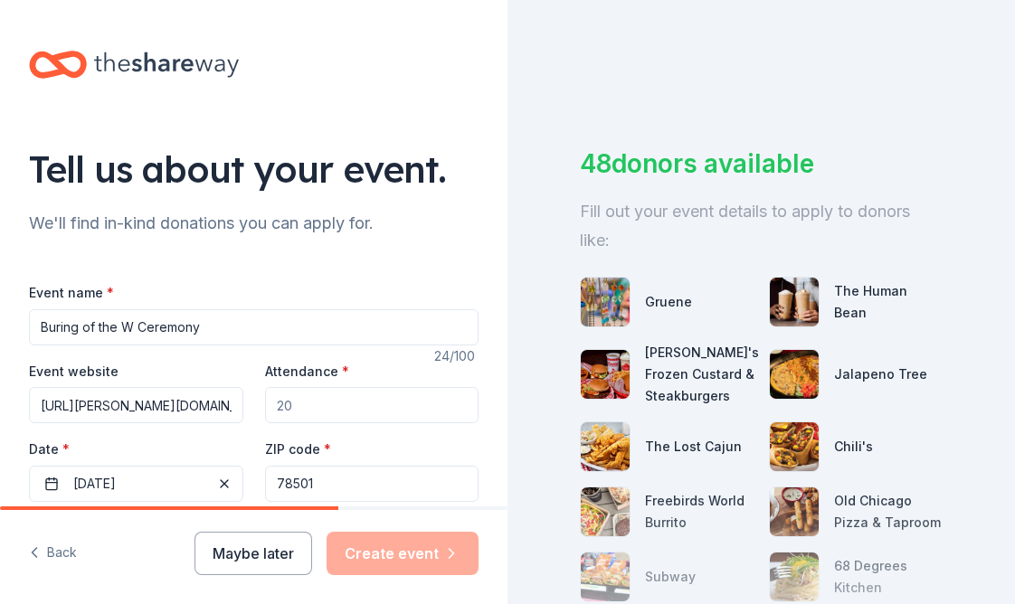
click at [40, 331] on input "Buring of the W Ceremony" at bounding box center [254, 327] width 450 height 36
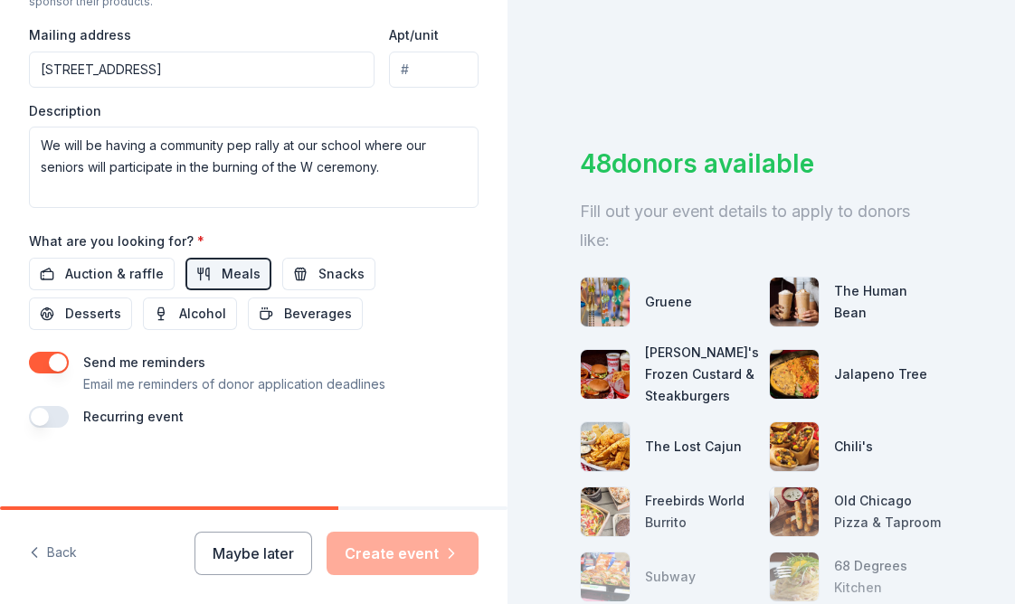
scroll to position [696, 0]
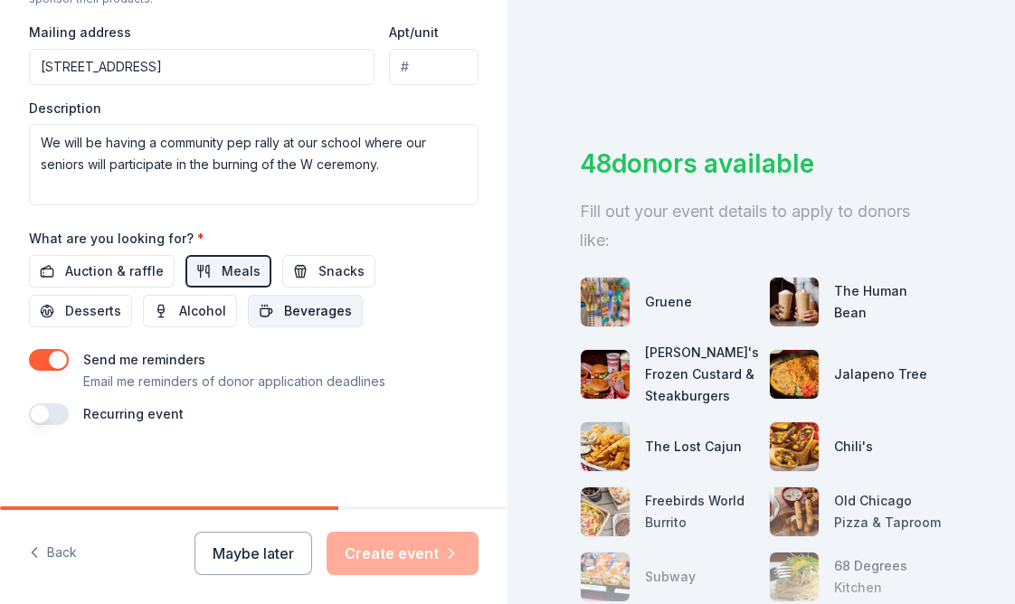
type input "[PERSON_NAME] High School Buring of the W [GEOGRAPHIC_DATA]"
click at [326, 303] on span "Beverages" at bounding box center [318, 311] width 68 height 22
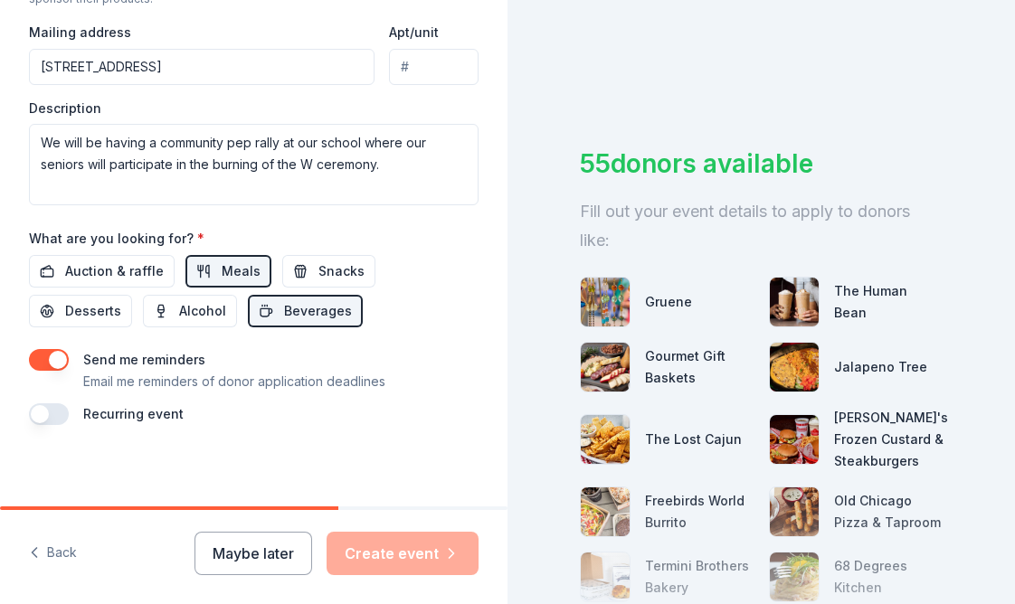
click at [404, 558] on div "Maybe later Create event" at bounding box center [337, 553] width 284 height 43
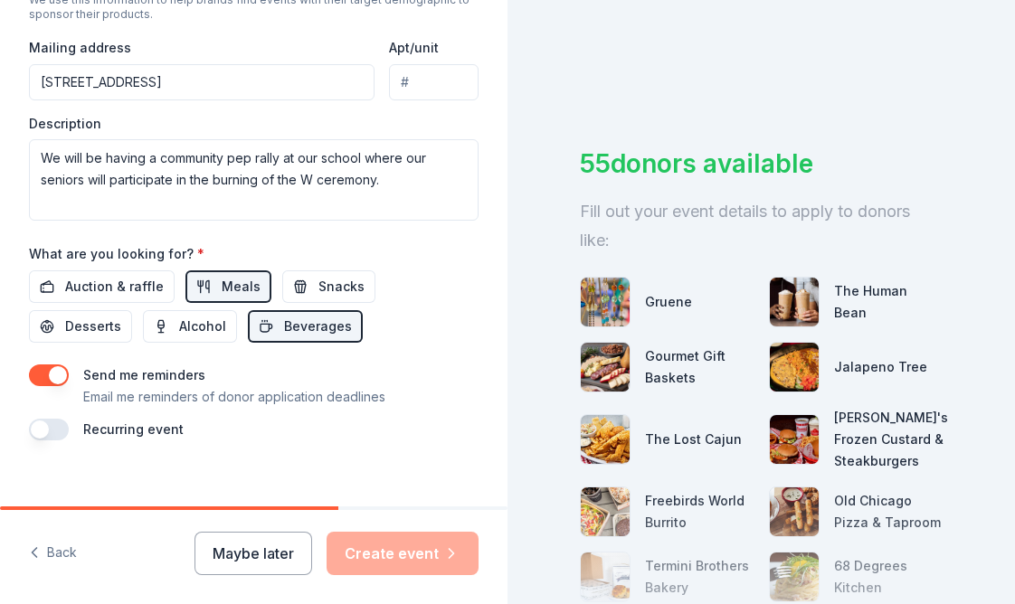
scroll to position [671, 0]
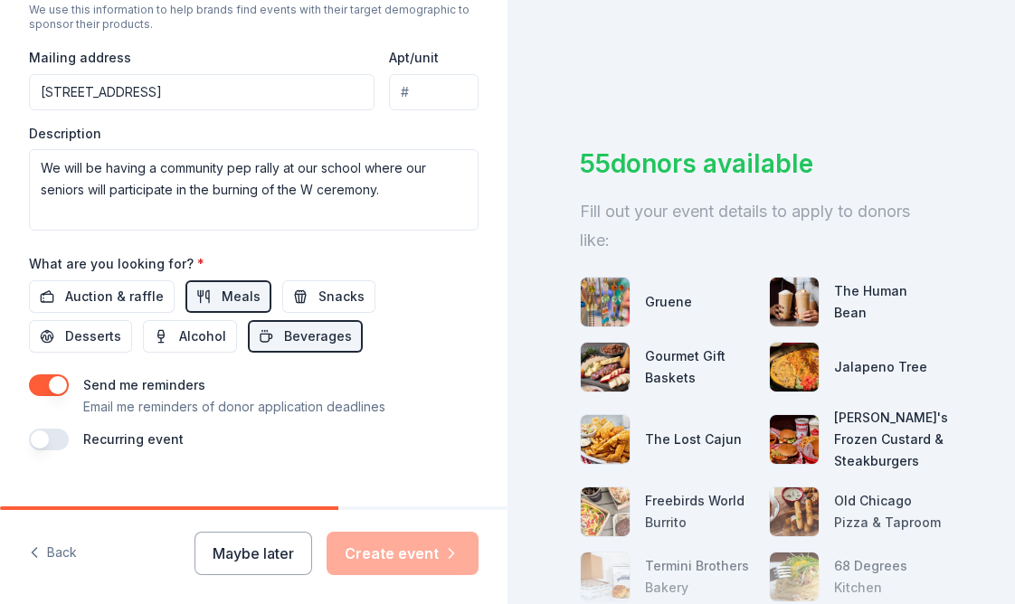
click at [605, 376] on img at bounding box center [605, 367] width 49 height 49
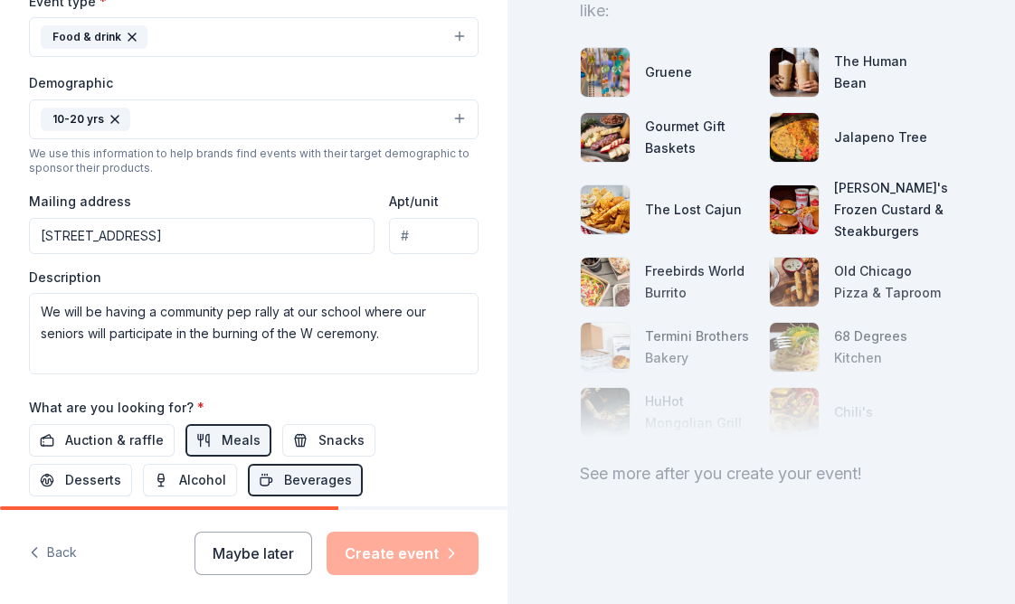
scroll to position [515, 0]
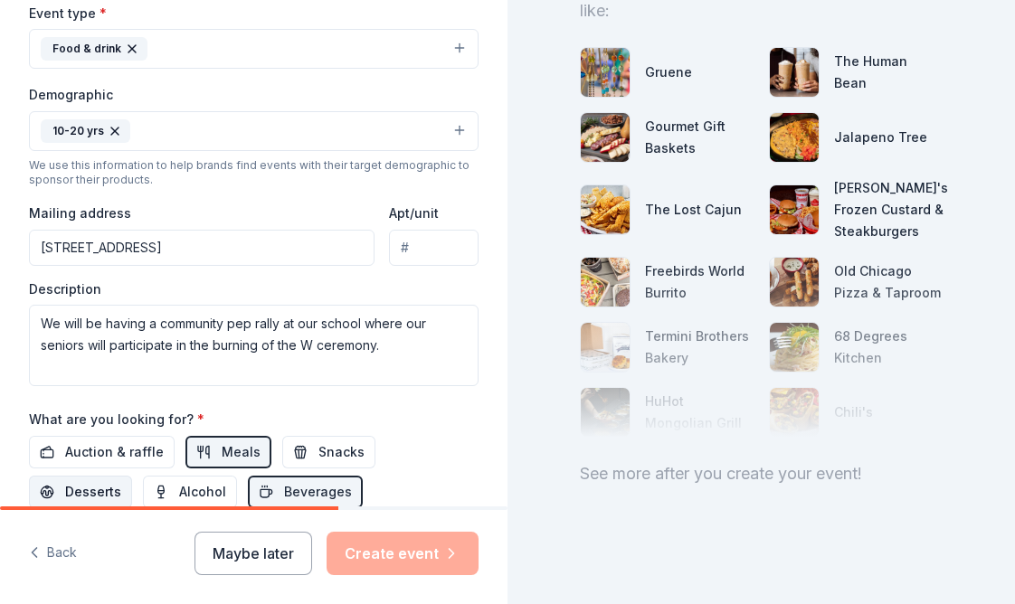
click at [92, 485] on span "Desserts" at bounding box center [93, 492] width 56 height 22
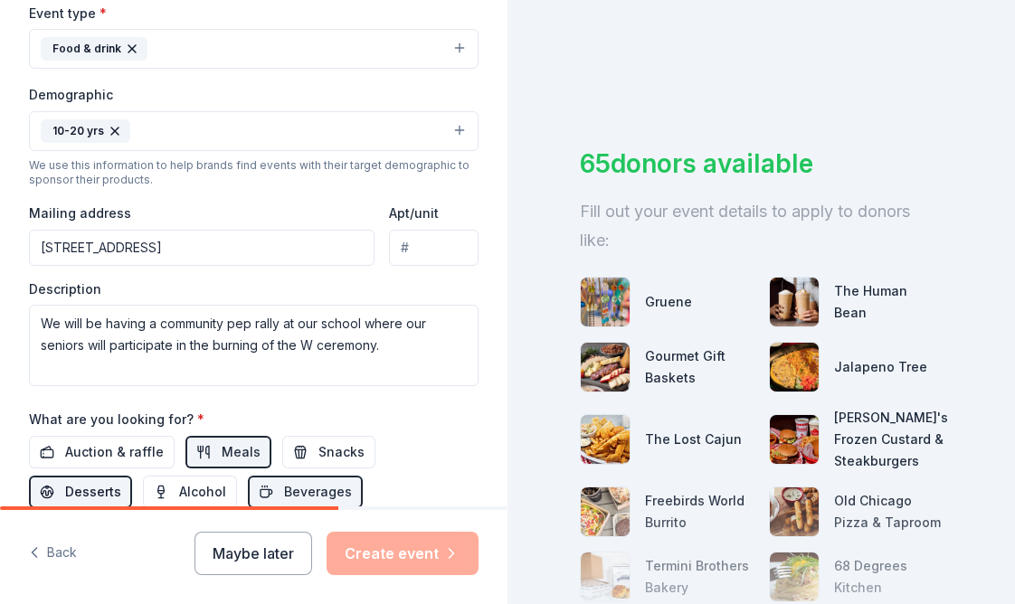
click at [90, 486] on span "Desserts" at bounding box center [93, 492] width 56 height 22
click at [344, 442] on span "Snacks" at bounding box center [342, 453] width 46 height 22
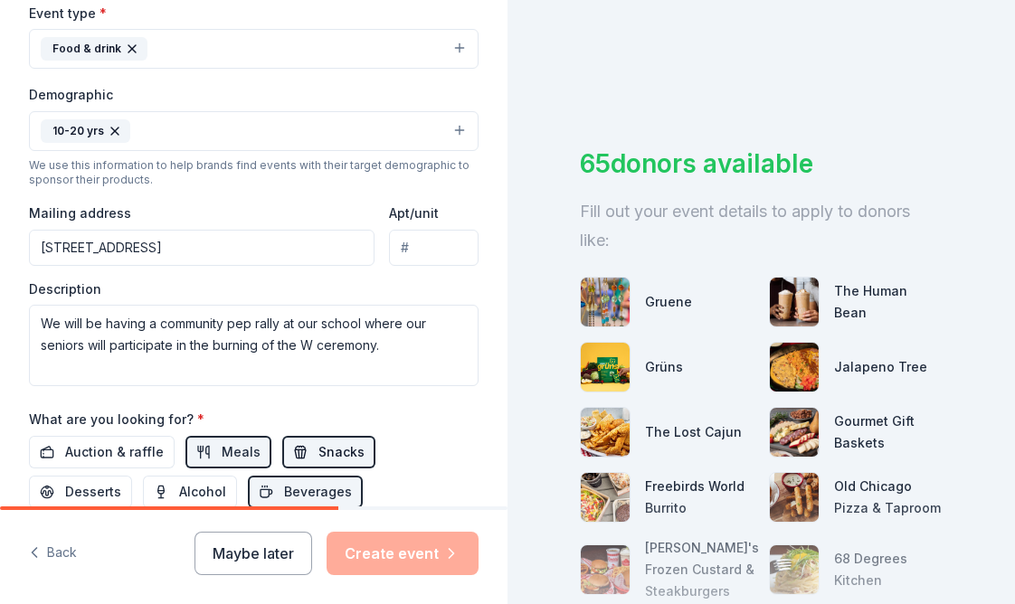
click at [331, 442] on span "Snacks" at bounding box center [342, 453] width 46 height 22
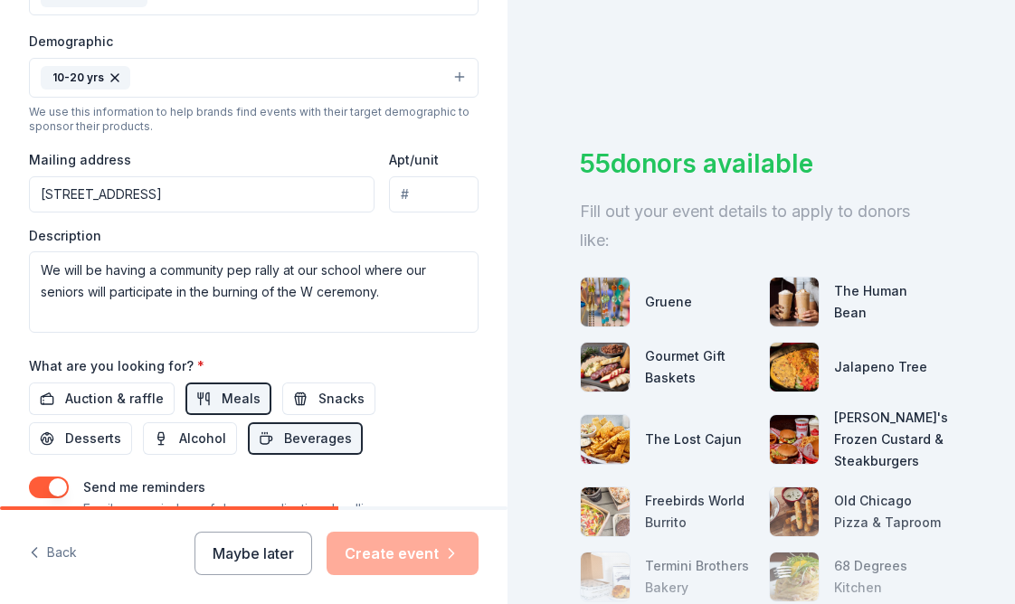
scroll to position [605, 0]
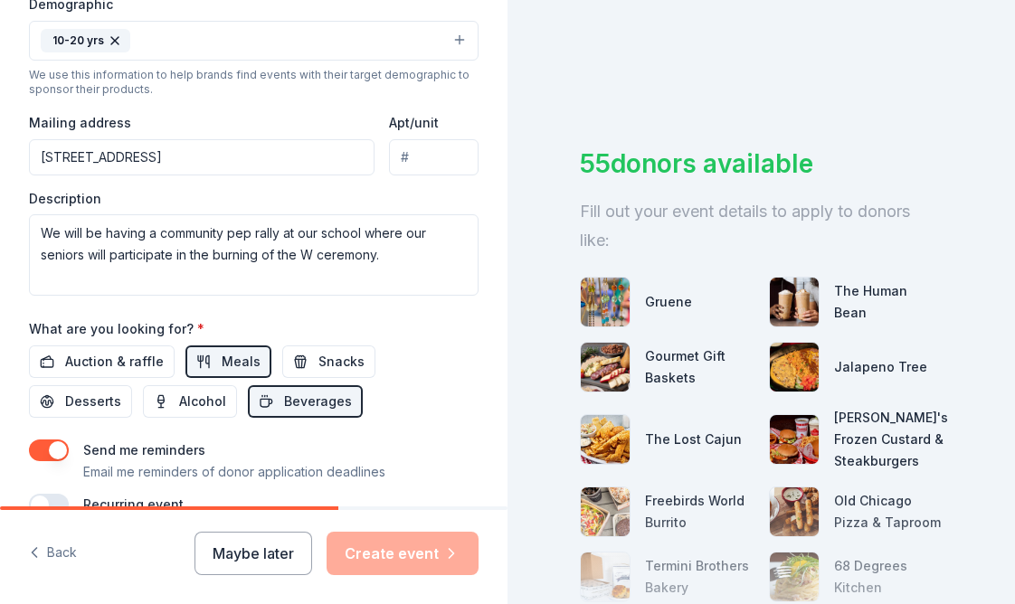
click at [229, 154] on input "[STREET_ADDRESS]" at bounding box center [202, 157] width 346 height 36
type input "[STREET_ADDRESS]"
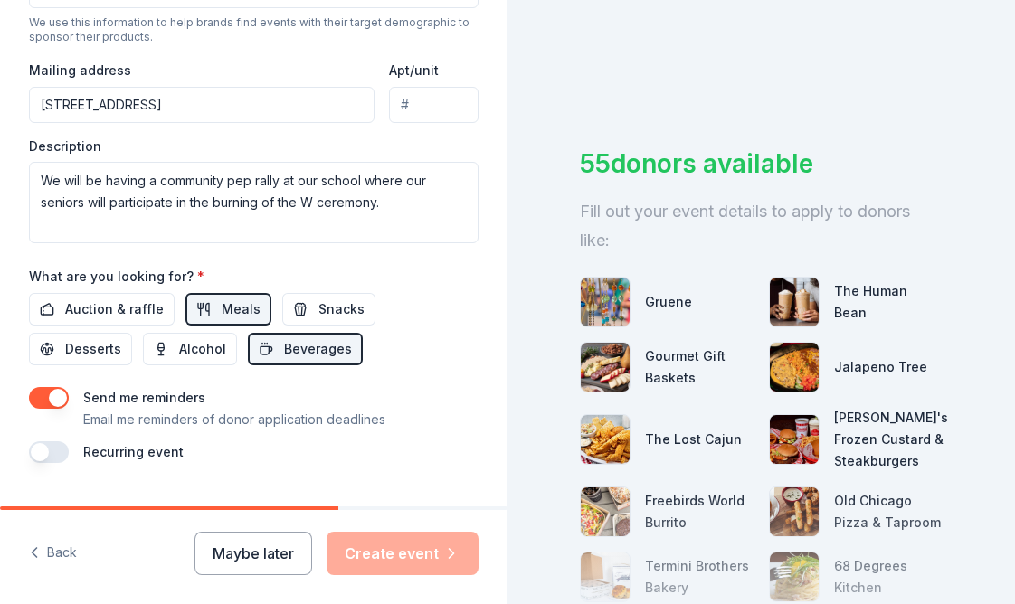
scroll to position [696, 0]
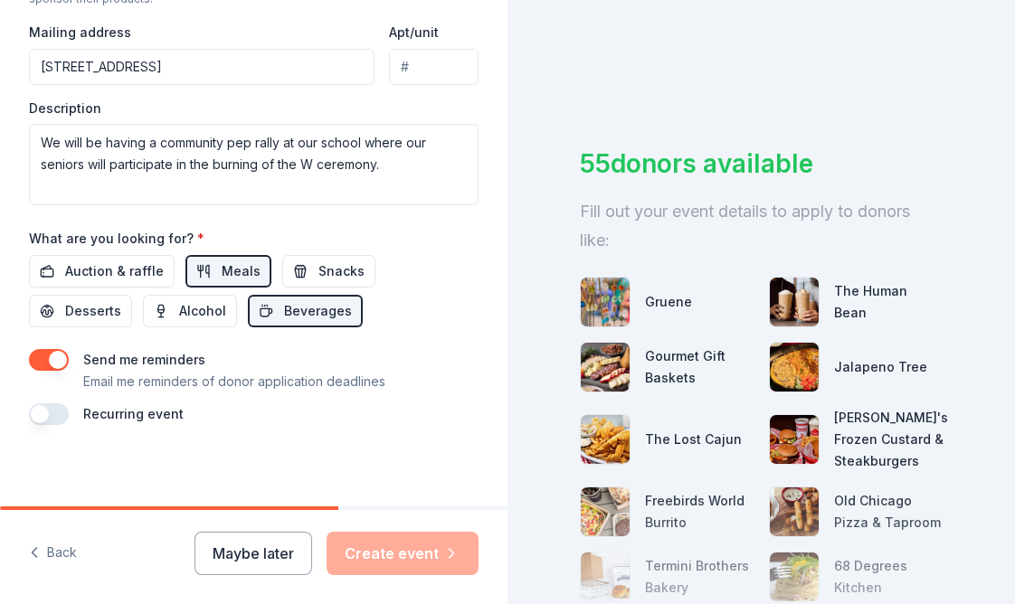
click at [48, 357] on button "button" at bounding box center [49, 360] width 40 height 22
click at [58, 352] on button "button" at bounding box center [49, 360] width 40 height 22
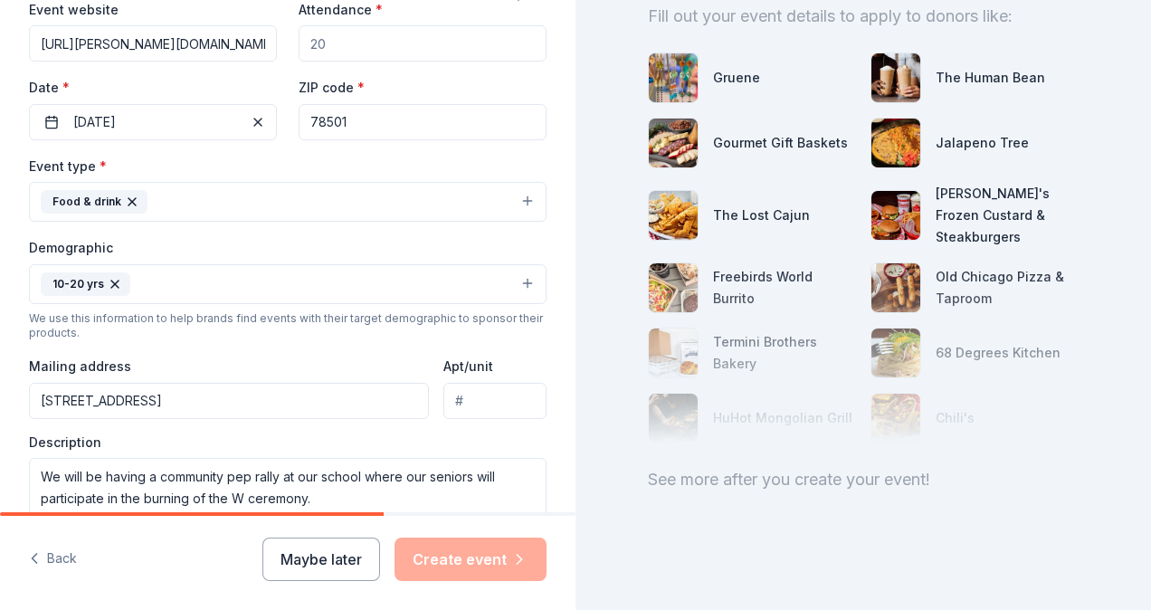
scroll to position [362, 0]
click at [521, 201] on button "Food & drink" at bounding box center [288, 202] width 518 height 40
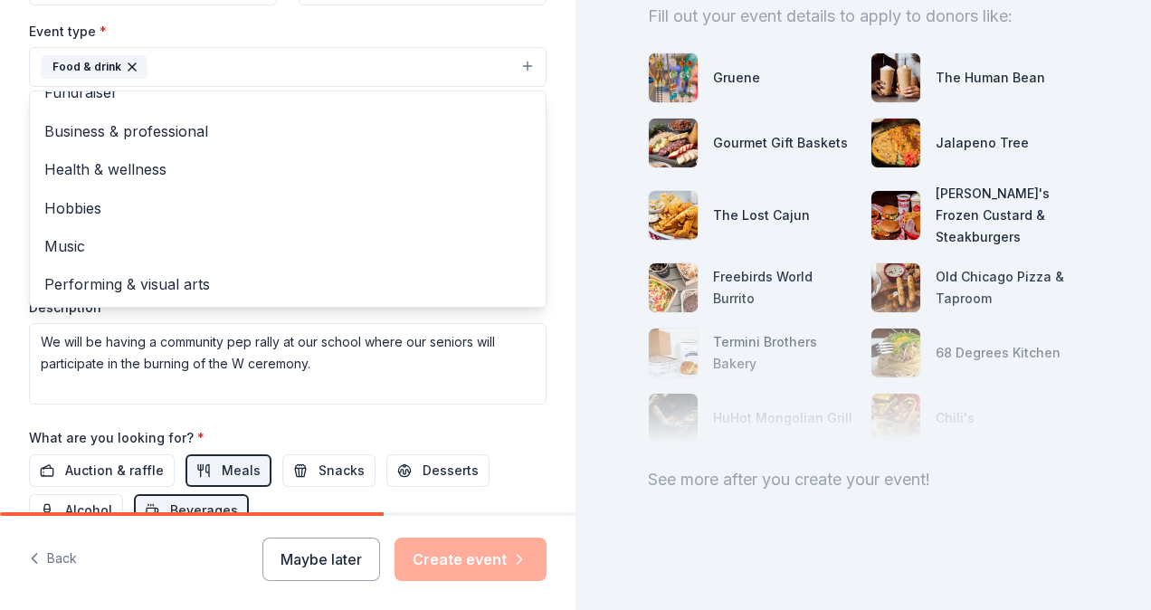
scroll to position [633, 0]
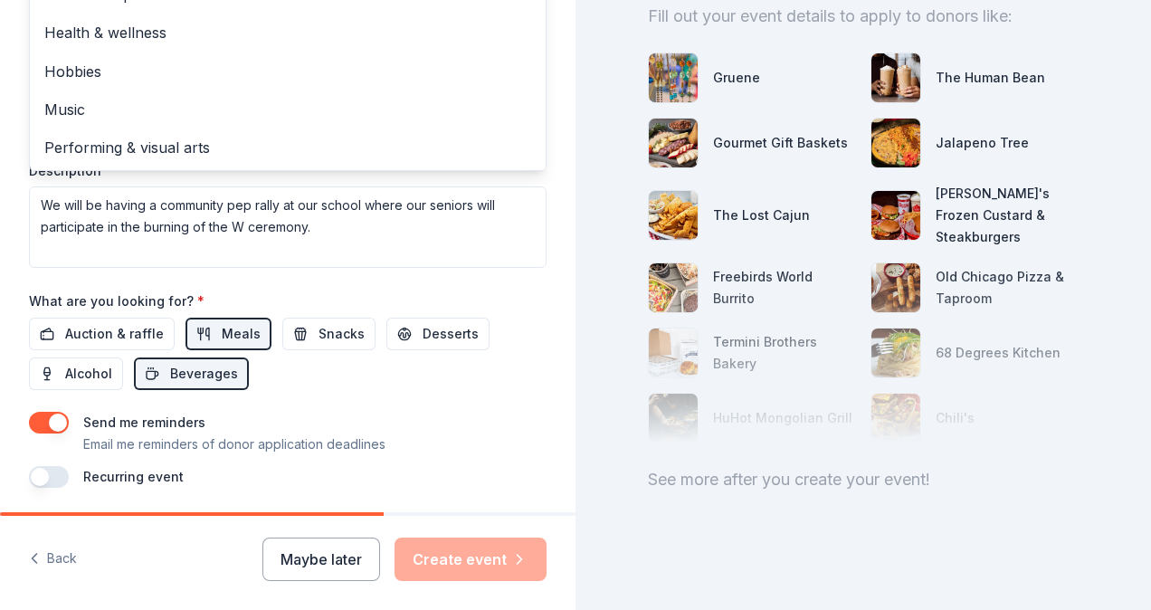
click at [529, 182] on div "Event type * Food & drink Fundraiser Business & professional Health & wellness …" at bounding box center [288, 75] width 518 height 385
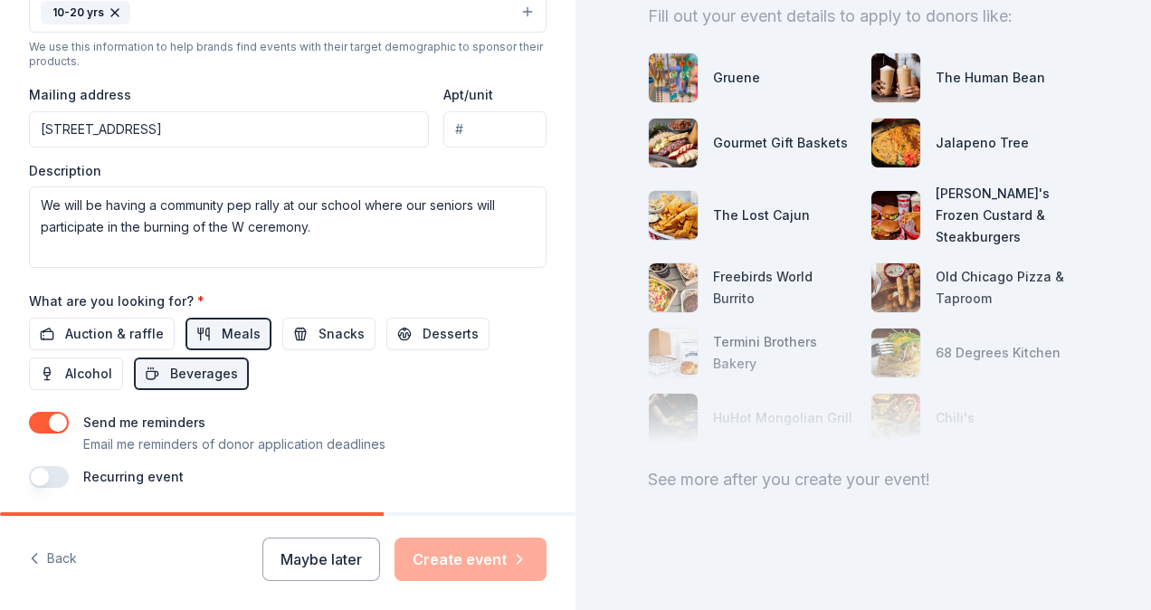
scroll to position [306, 0]
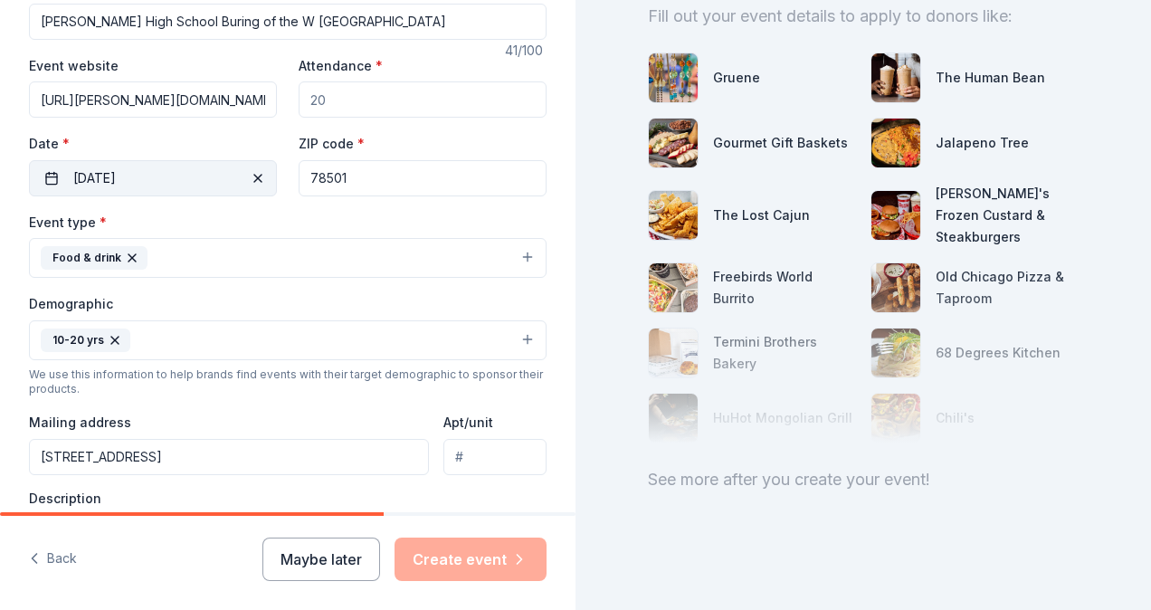
click at [223, 178] on button "[DATE]" at bounding box center [153, 178] width 248 height 36
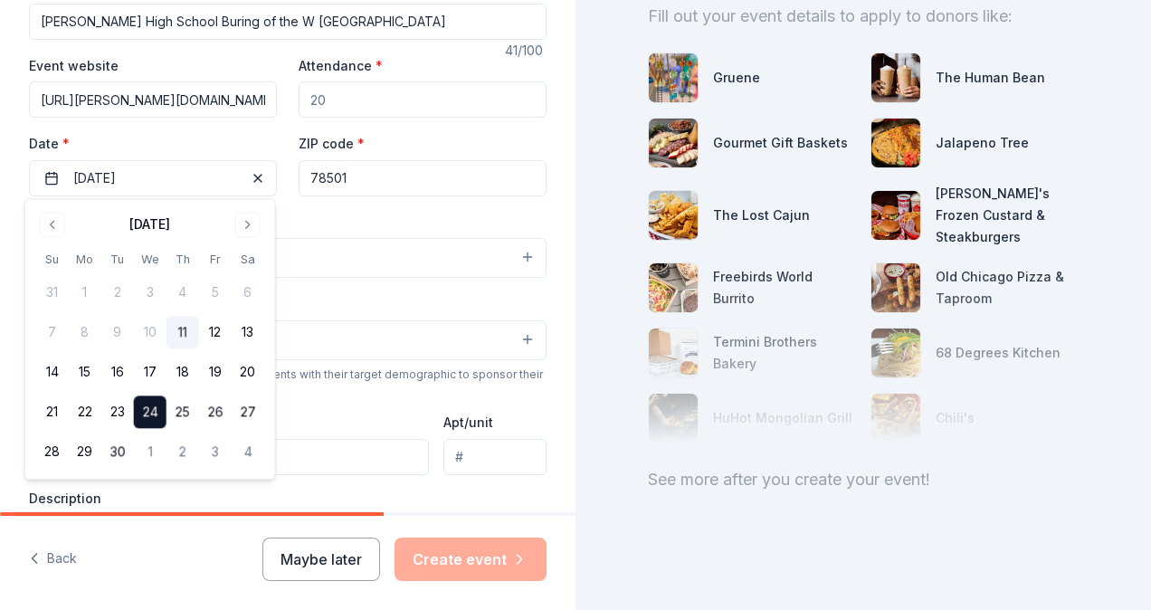
click at [149, 411] on button "24" at bounding box center [150, 412] width 33 height 33
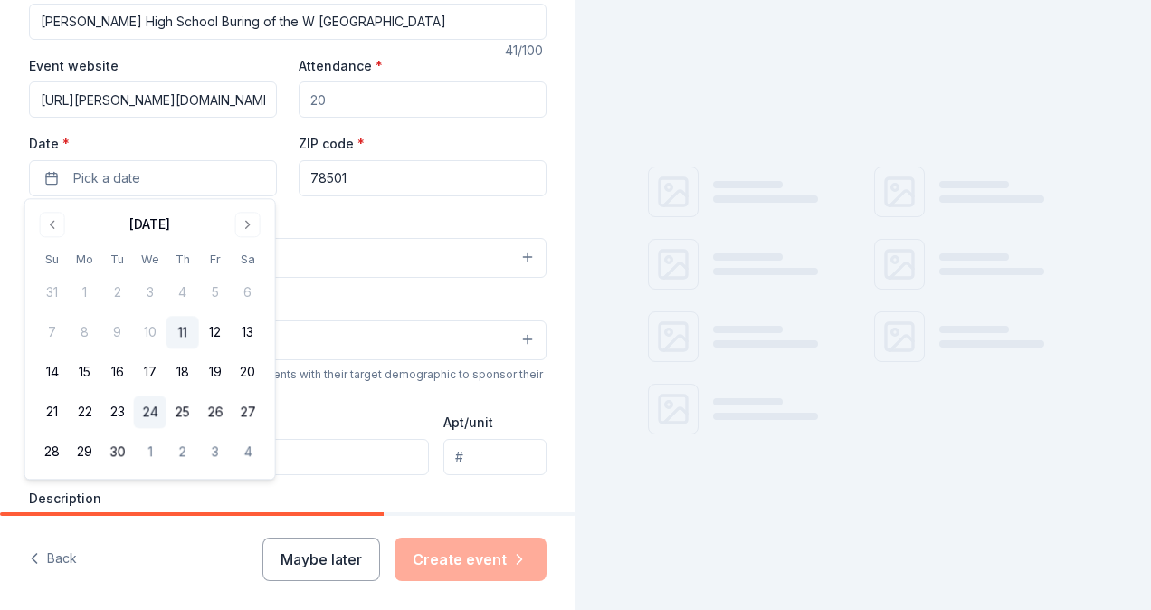
scroll to position [0, 0]
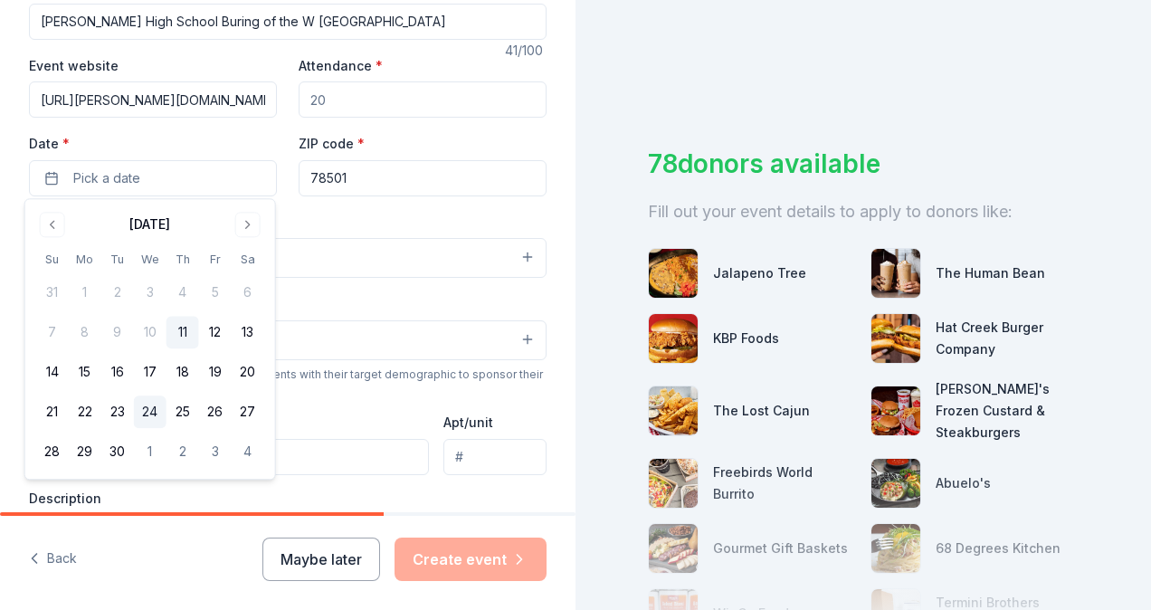
click at [147, 407] on button "24" at bounding box center [150, 412] width 33 height 33
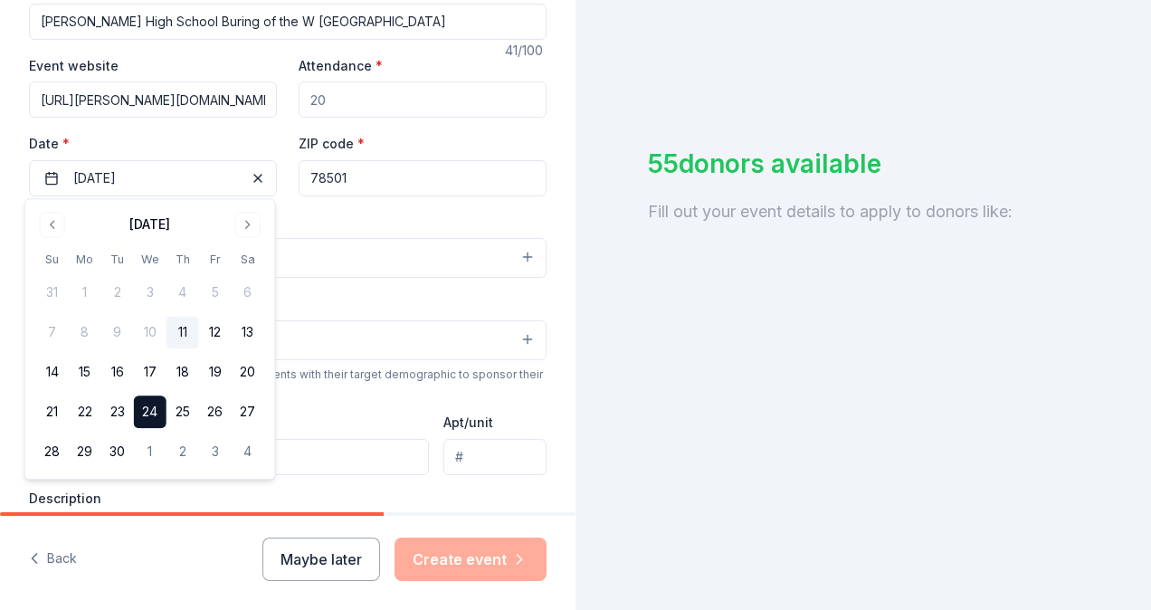
click at [179, 330] on button "11" at bounding box center [182, 333] width 33 height 33
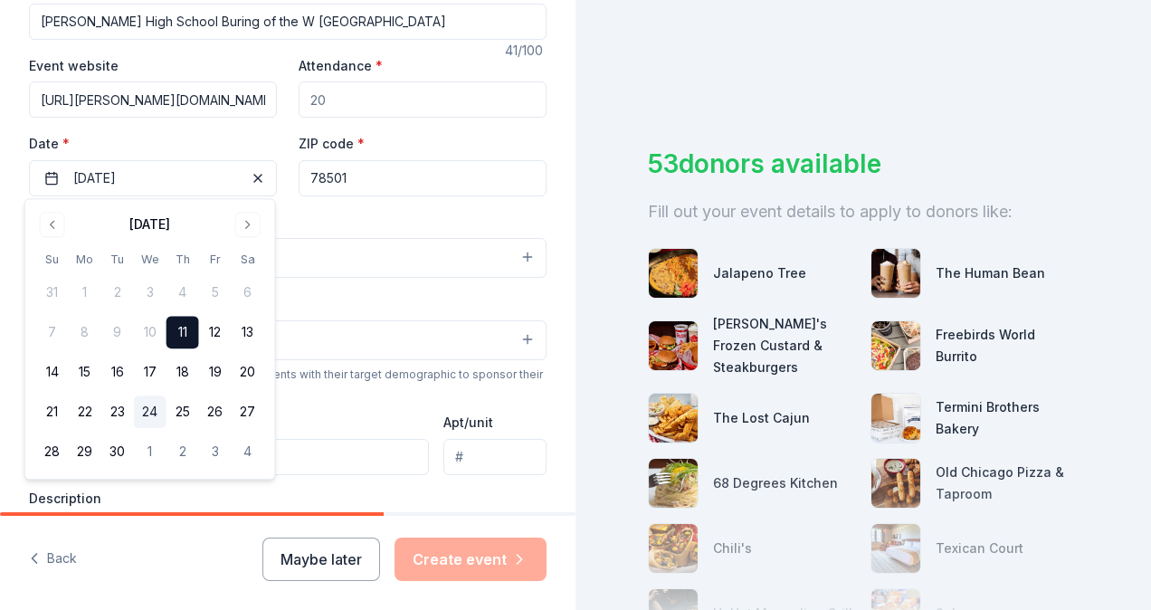
click at [146, 409] on button "24" at bounding box center [150, 412] width 33 height 33
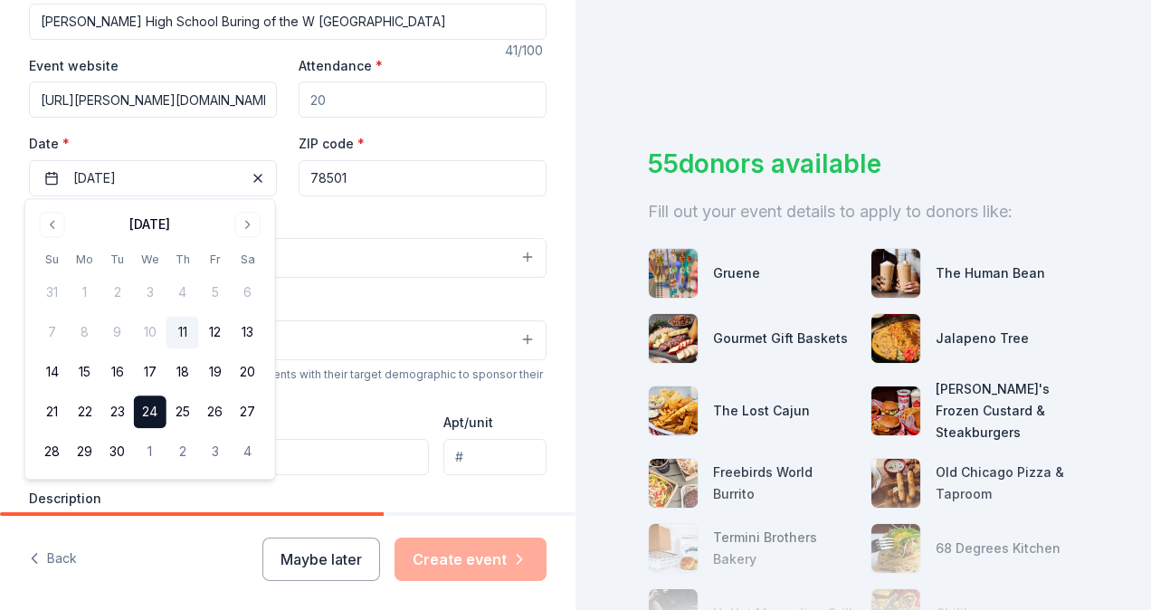
click at [297, 483] on div "Event type * Food & drink Demographic 10-20 yrs We use this information to help…" at bounding box center [288, 403] width 518 height 385
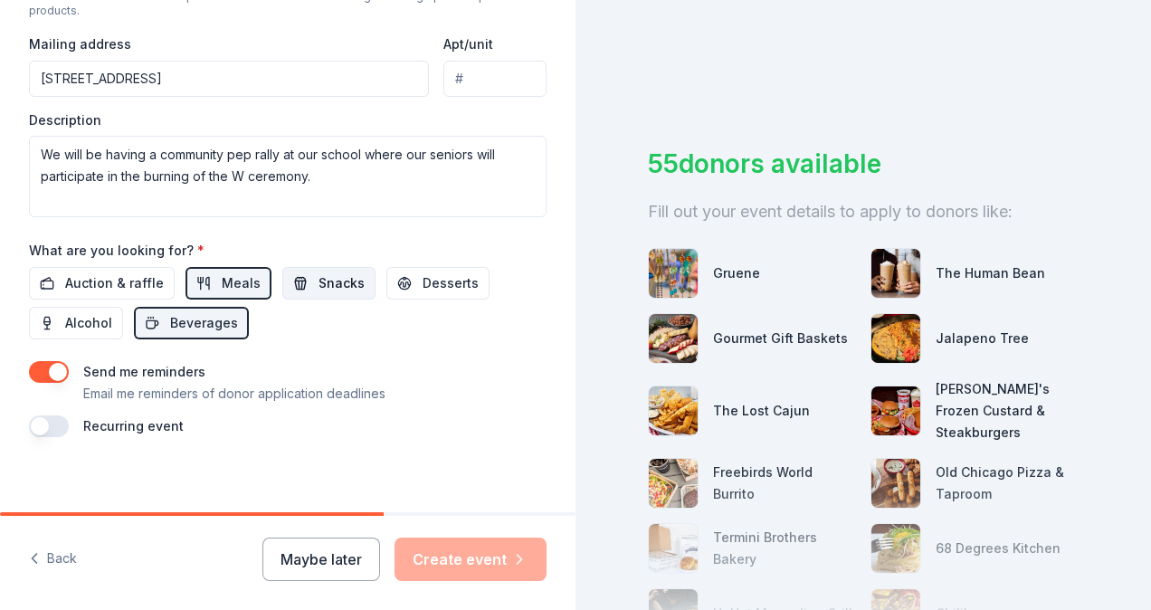
scroll to position [690, 0]
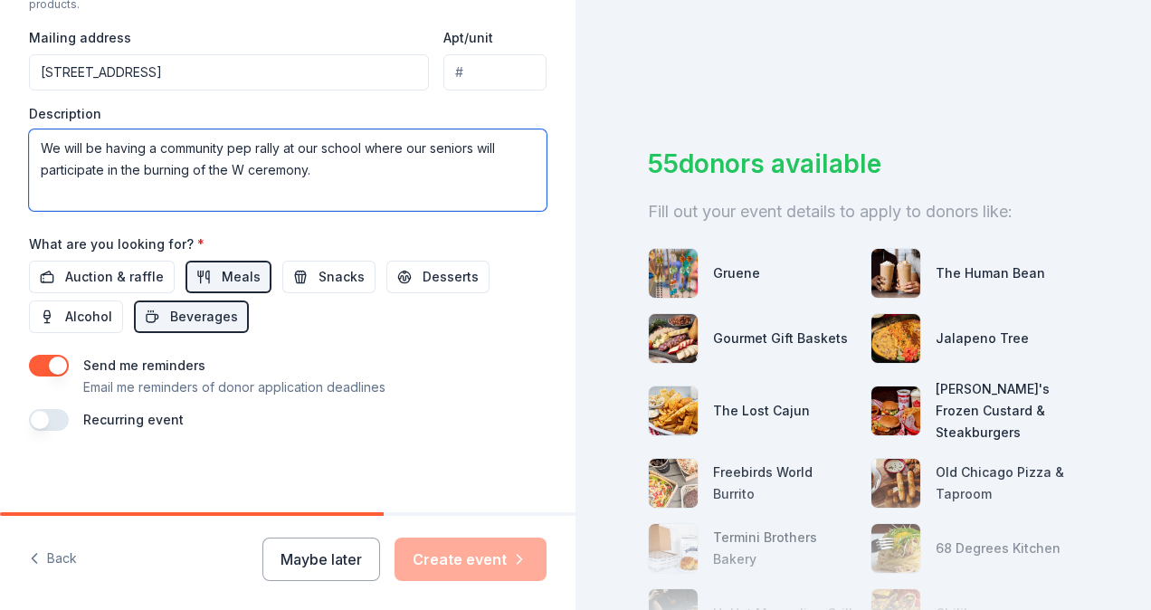
click at [412, 171] on textarea "We will be having a community pep rally at our school where our seniors will pa…" at bounding box center [288, 169] width 518 height 81
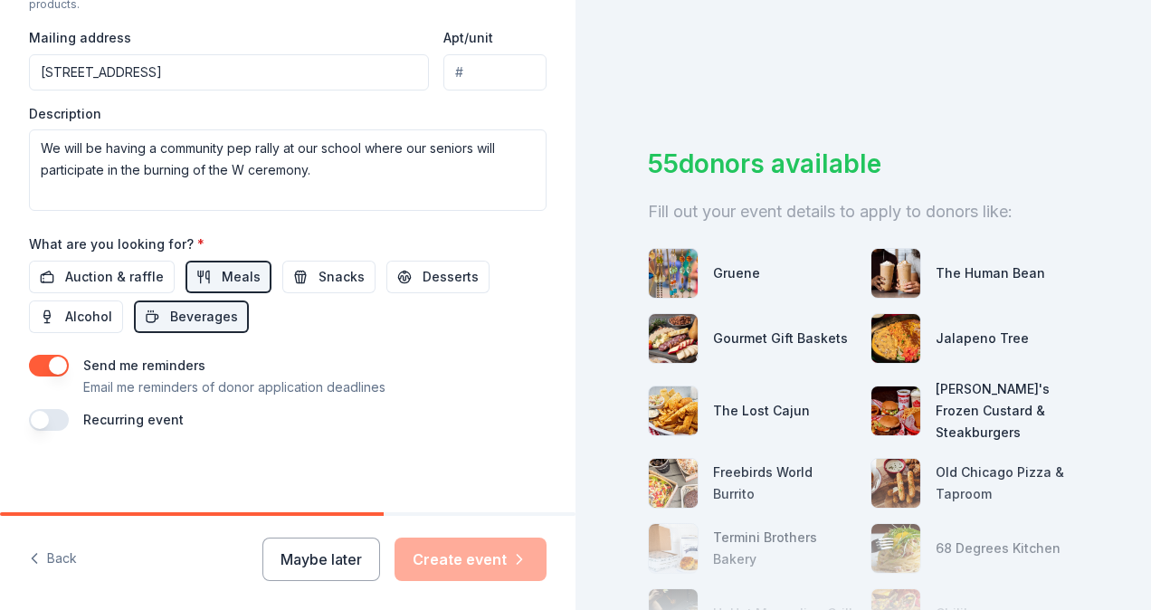
click at [494, 550] on div "Maybe later Create event" at bounding box center [404, 558] width 284 height 43
click at [506, 548] on div "Maybe later Create event" at bounding box center [404, 558] width 284 height 43
click at [501, 548] on div "Maybe later Create event" at bounding box center [404, 558] width 284 height 43
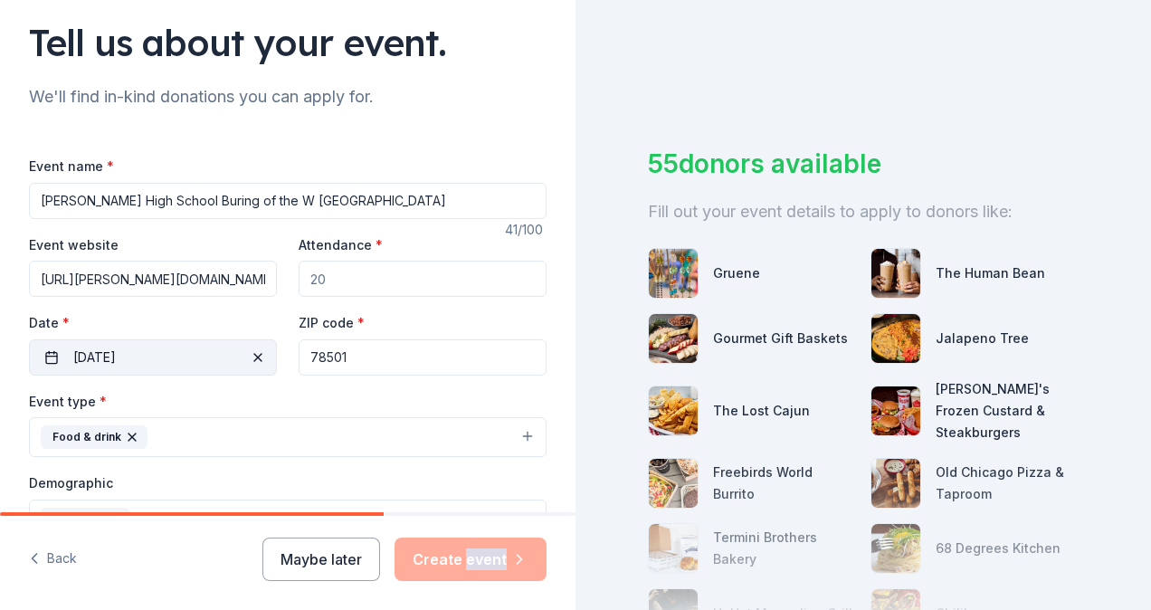
scroll to position [181, 0]
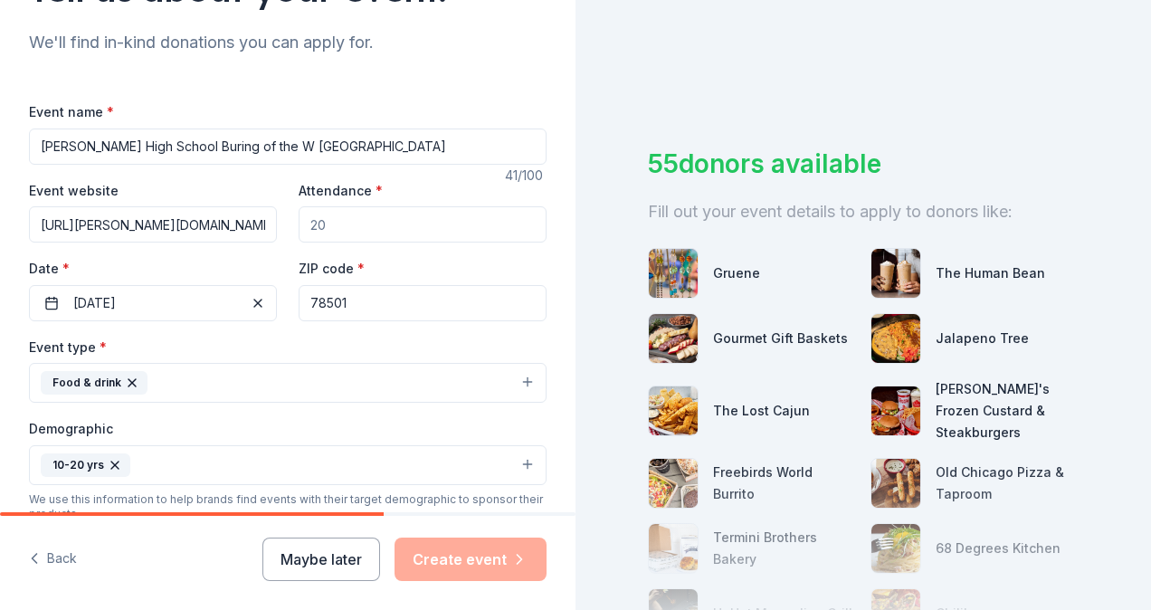
click at [222, 217] on input "[URL][PERSON_NAME][DOMAIN_NAME]" at bounding box center [153, 224] width 248 height 36
drag, startPoint x: 227, startPoint y: 220, endPoint x: 0, endPoint y: 235, distance: 227.6
click at [0, 233] on html "Tell us about your event. We'll find in-kind donations you can apply for. Event…" at bounding box center [575, 305] width 1151 height 610
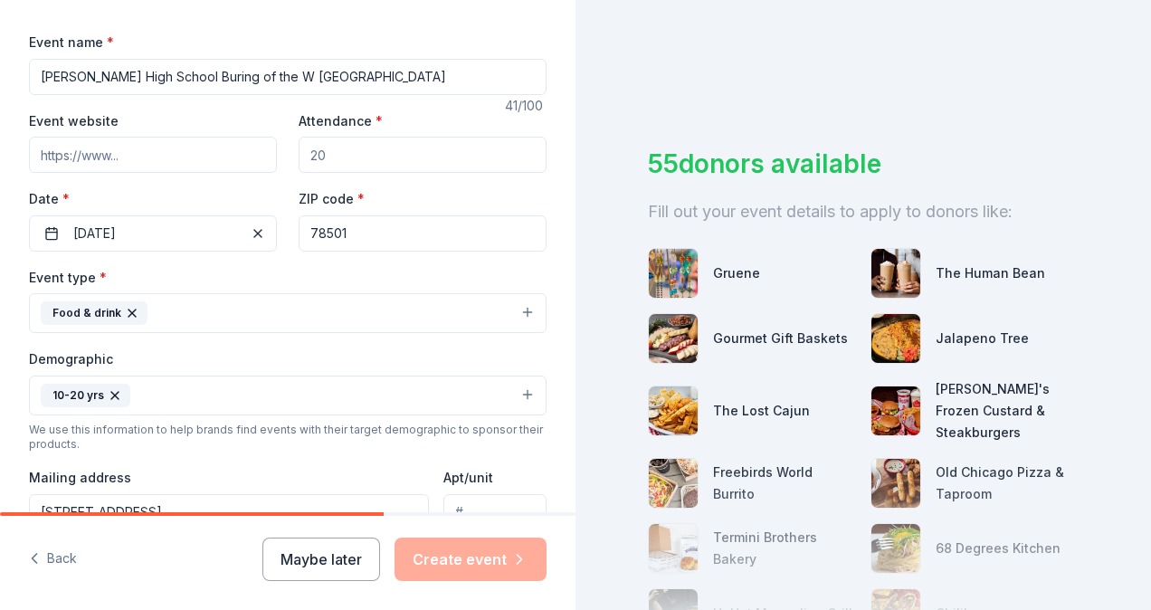
scroll to position [362, 0]
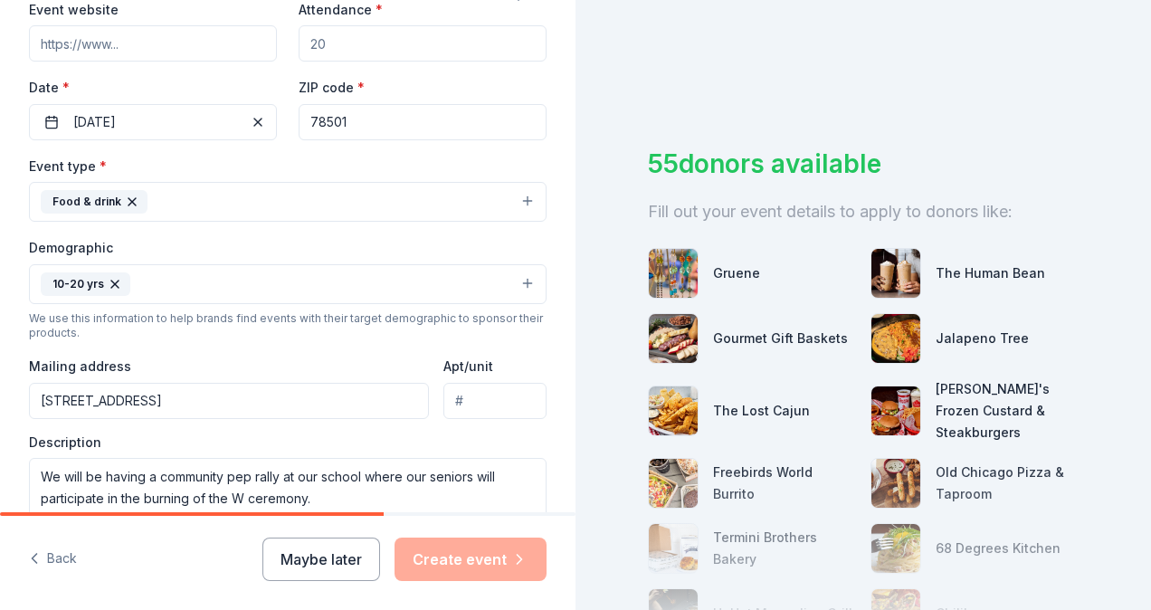
click at [195, 334] on div "We use this information to help brands find events with their target demographi…" at bounding box center [288, 325] width 518 height 29
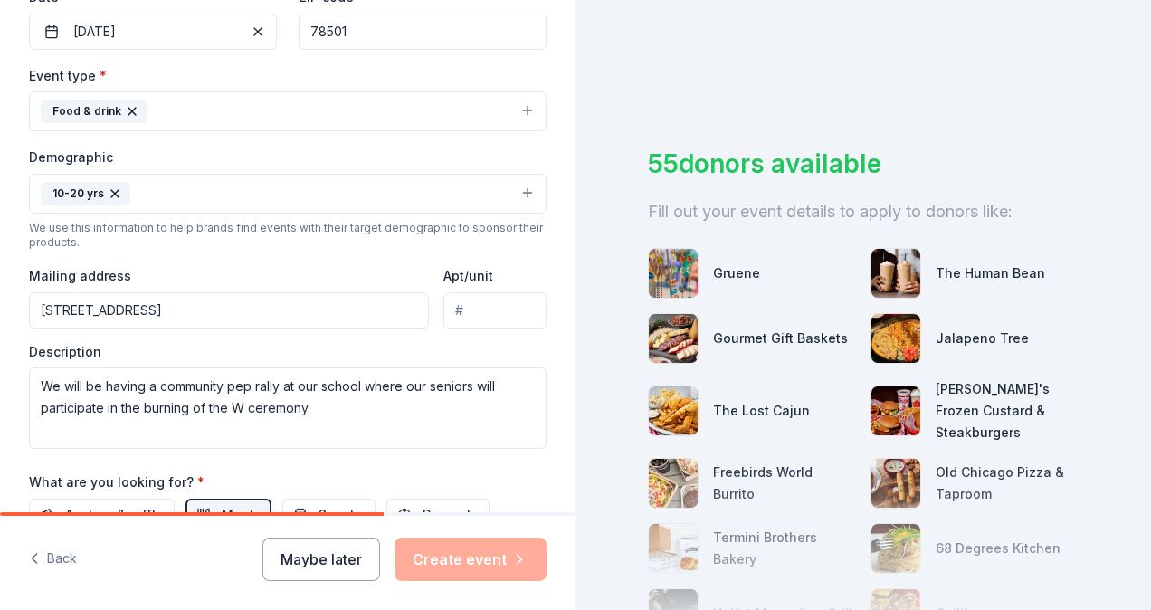
click at [459, 306] on input "Apt/unit" at bounding box center [494, 310] width 103 height 36
type input "n/a"
click at [302, 349] on div "Description We will be having a community pep rally at our school where our sen…" at bounding box center [288, 396] width 518 height 107
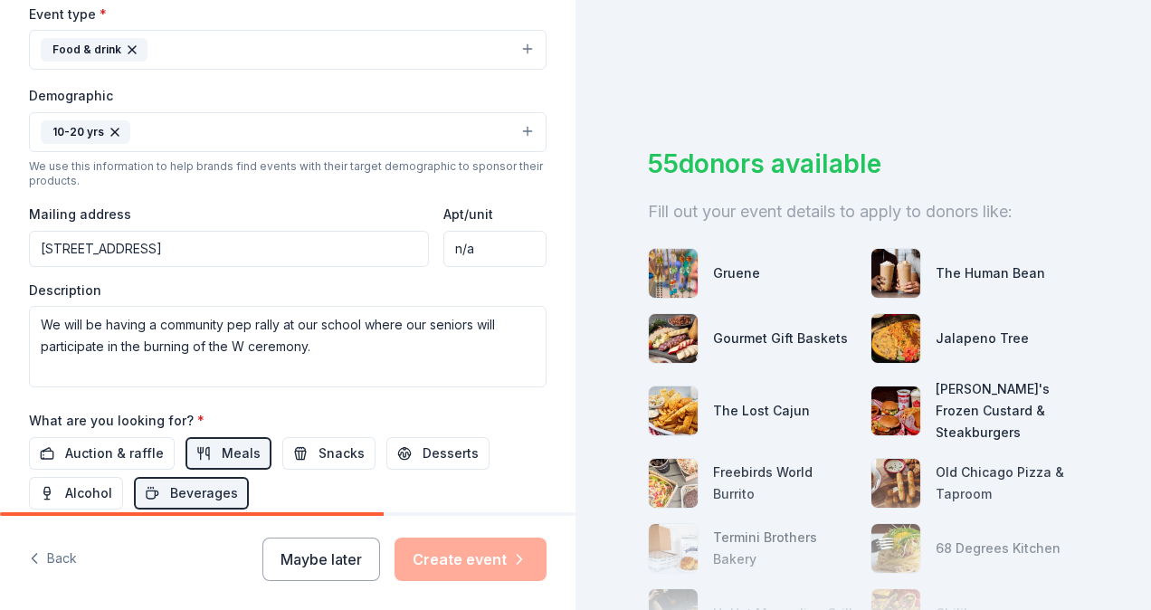
scroll to position [543, 0]
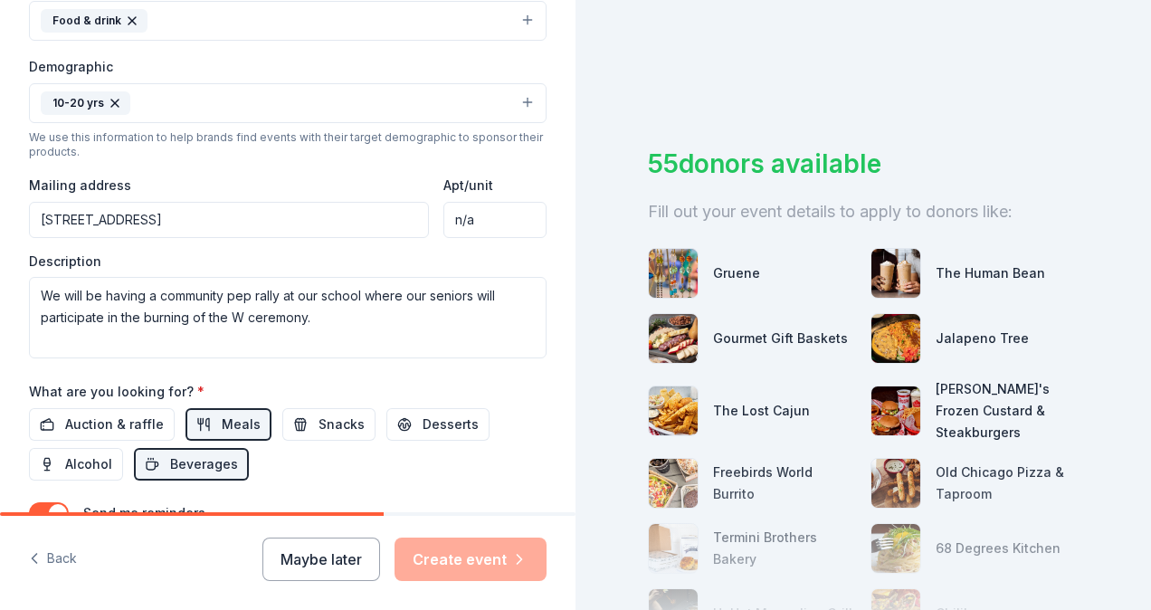
drag, startPoint x: 474, startPoint y: 215, endPoint x: 417, endPoint y: 216, distance: 57.0
click at [423, 215] on div "Mailing address [STREET_ADDRESS] Apt/unit n/a" at bounding box center [288, 206] width 518 height 64
click at [470, 223] on input "Apt/unit" at bounding box center [494, 220] width 103 height 36
click at [464, 207] on input "Apt/unit" at bounding box center [494, 220] width 103 height 36
click at [420, 252] on div "Description We will be having a community pep rally at our school where our sen…" at bounding box center [288, 305] width 518 height 107
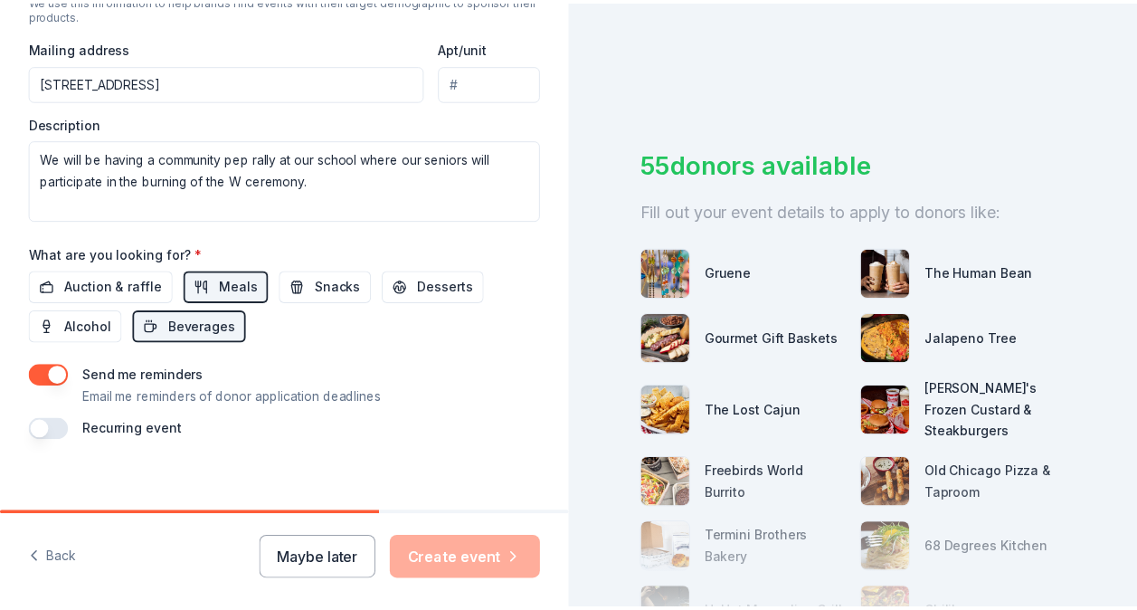
scroll to position [690, 0]
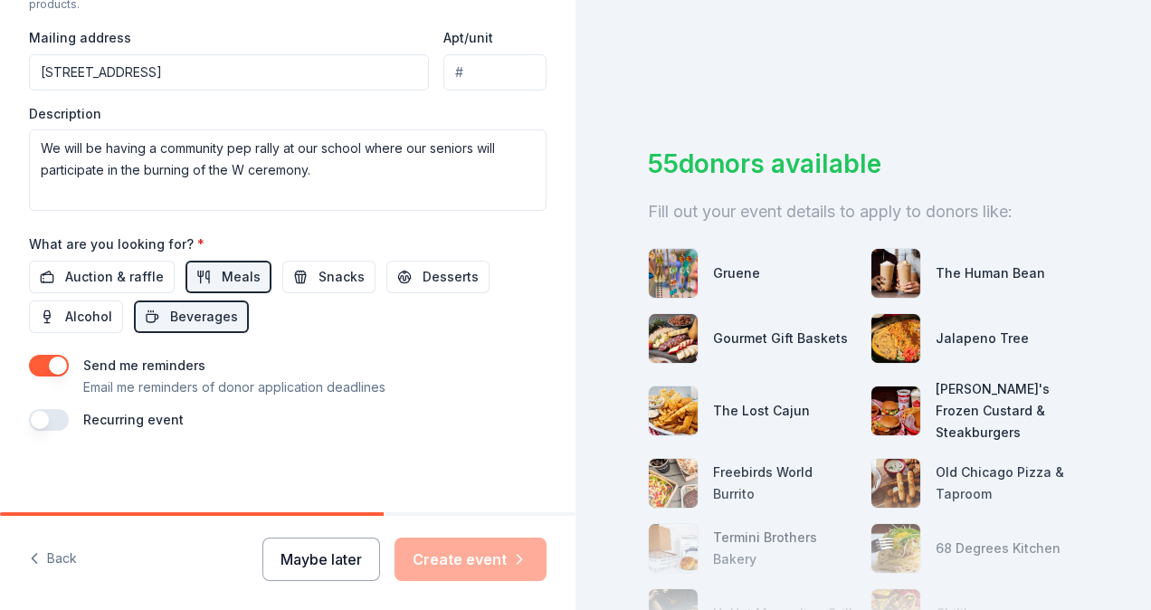
click at [332, 556] on button "Maybe later" at bounding box center [321, 558] width 118 height 43
click at [331, 559] on button "Maybe later" at bounding box center [321, 558] width 118 height 43
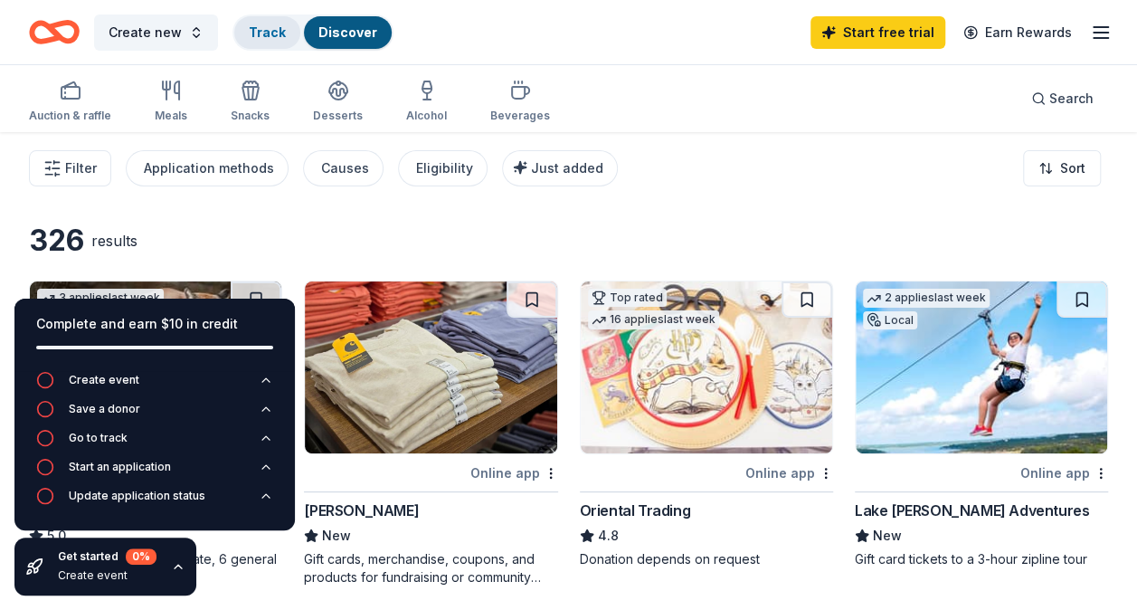
click at [266, 39] on div "Track" at bounding box center [267, 32] width 66 height 33
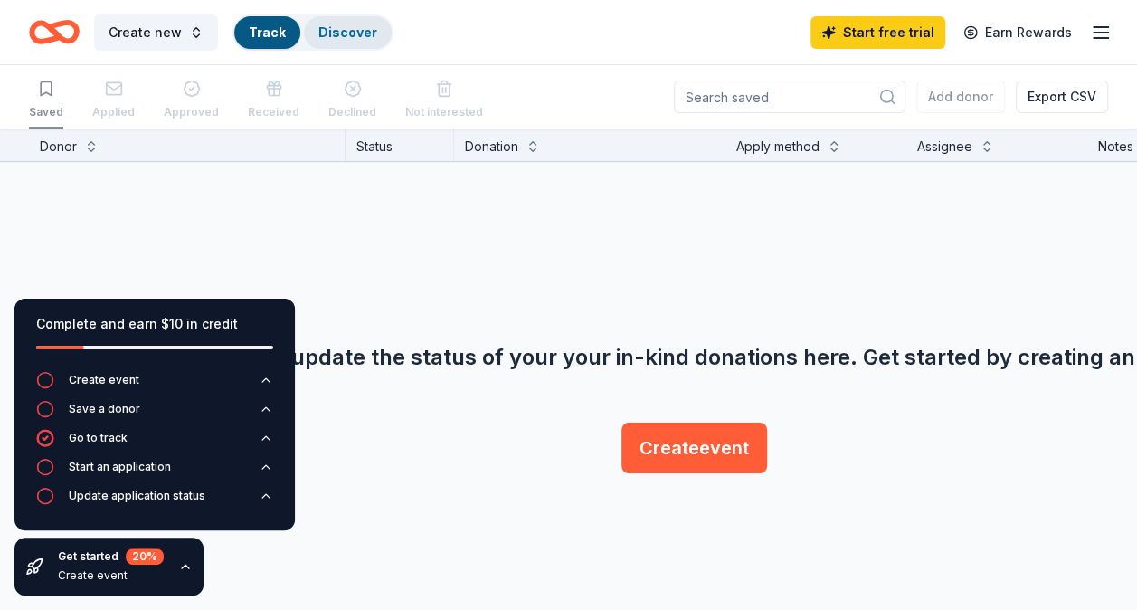
click at [364, 33] on link "Discover" at bounding box center [348, 31] width 59 height 15
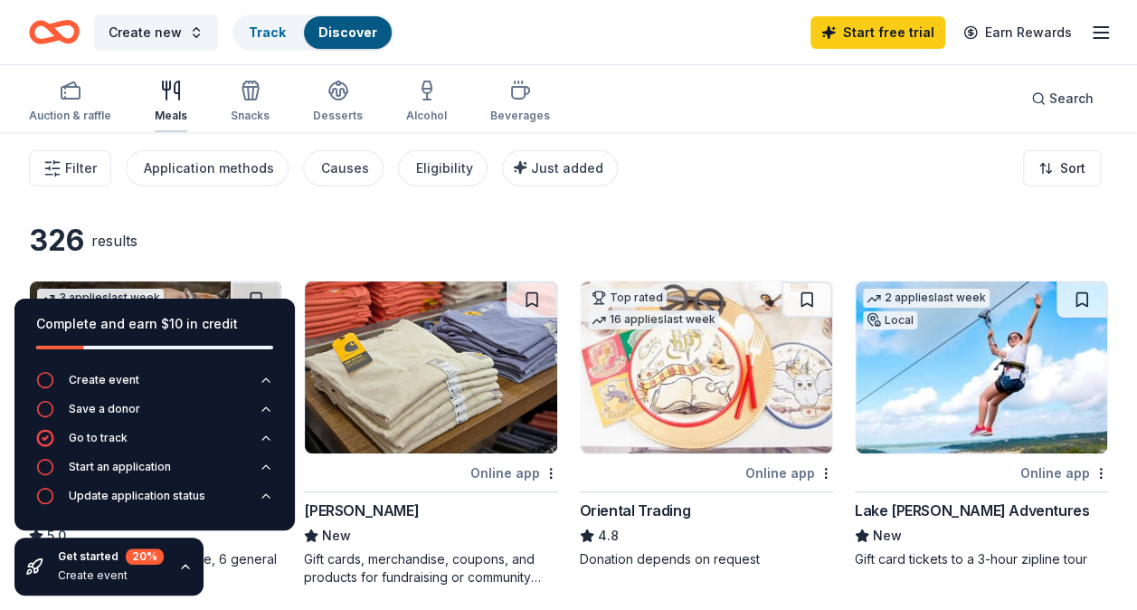
click at [176, 107] on div "Meals" at bounding box center [171, 101] width 33 height 43
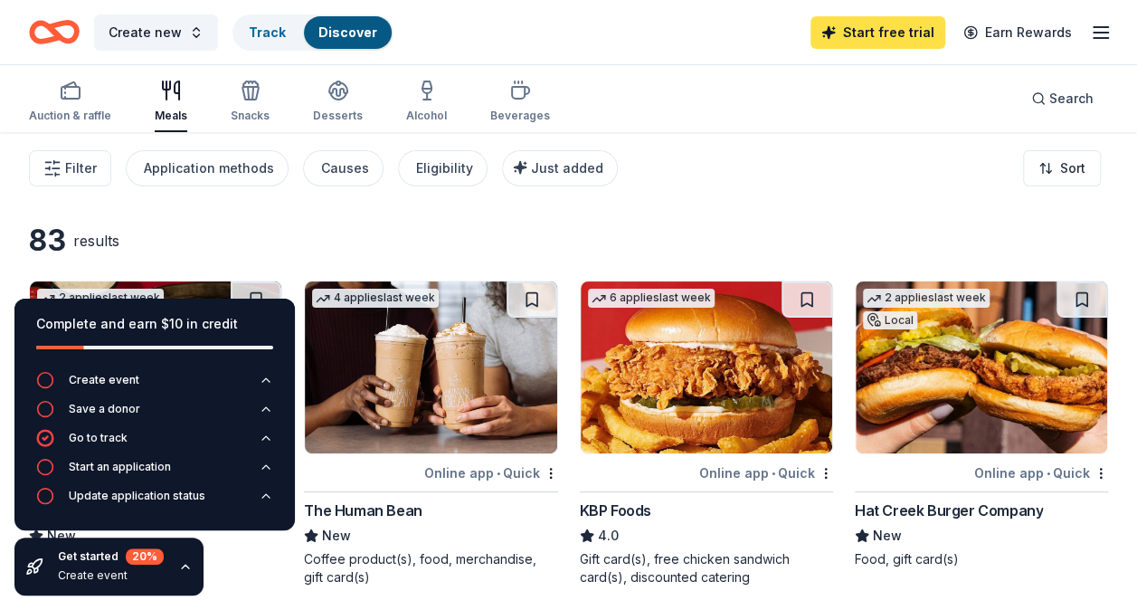
click at [899, 31] on link "Start free trial" at bounding box center [878, 32] width 135 height 33
click at [876, 27] on link "Start free trial" at bounding box center [878, 32] width 135 height 33
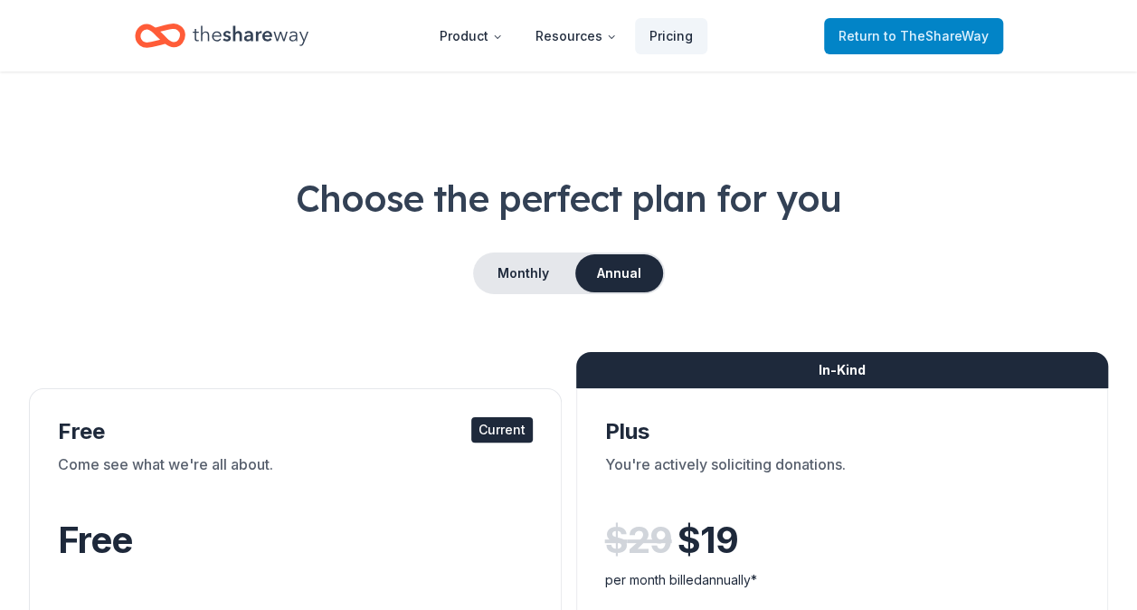
click at [956, 37] on span "to TheShareWay" at bounding box center [936, 35] width 105 height 15
